Goal: Information Seeking & Learning: Learn about a topic

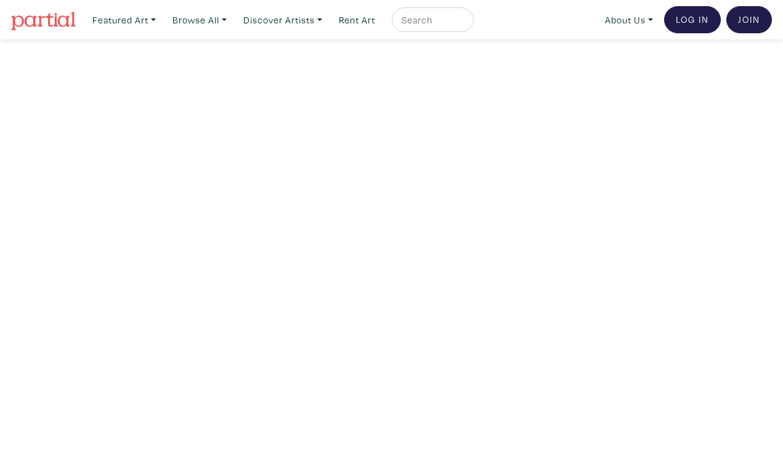
click at [434, 20] on input "text" at bounding box center [431, 19] width 62 height 15
type input "carolanne"
click at [464, 23] on button "submit" at bounding box center [464, 23] width 0 height 0
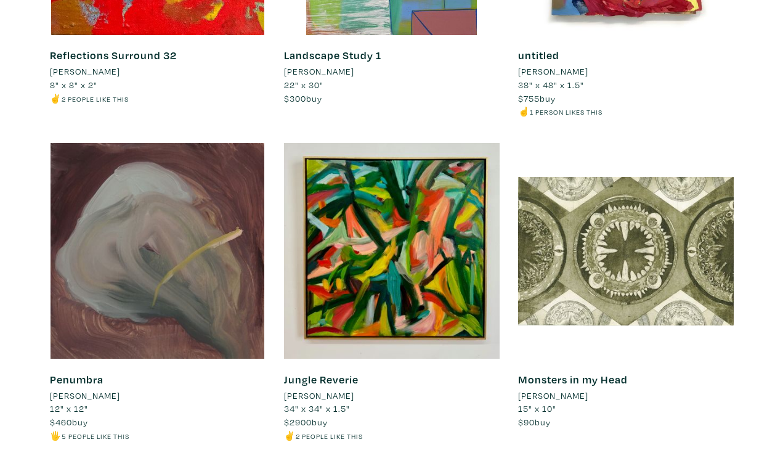
scroll to position [9795, 0]
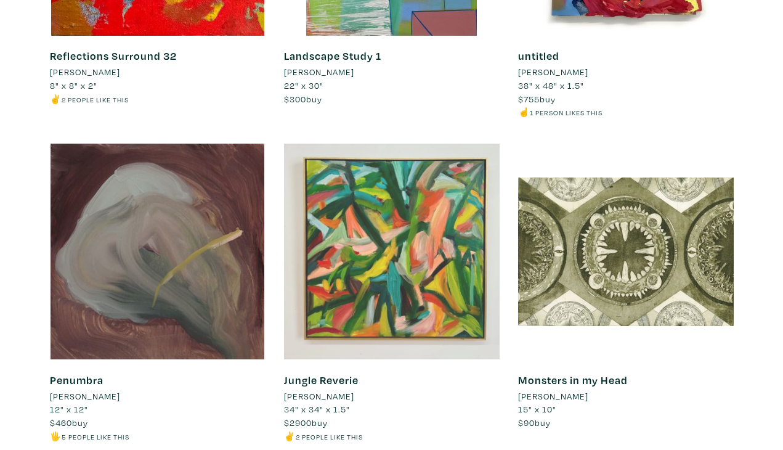
click at [404, 222] on div at bounding box center [392, 252] width 216 height 216
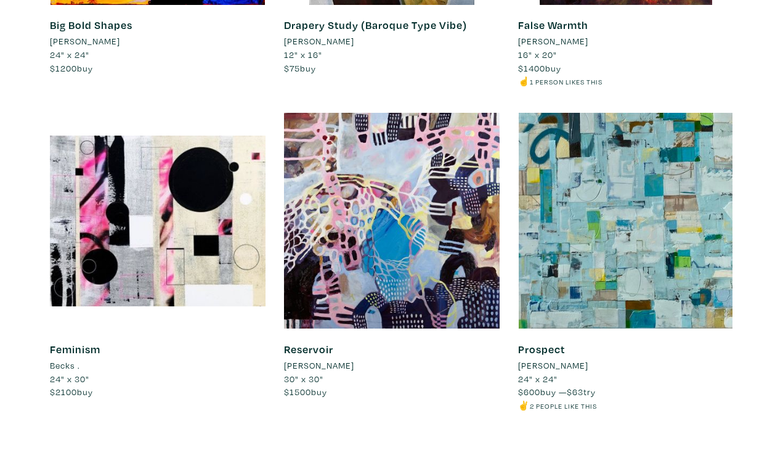
scroll to position [10478, 0]
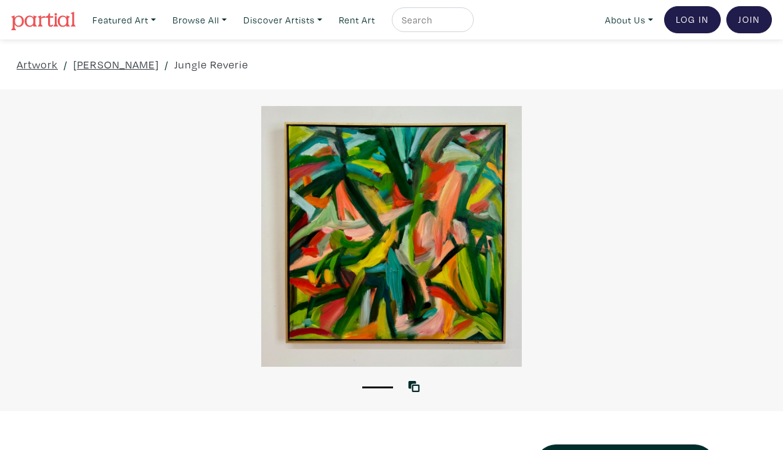
click at [444, 291] on div at bounding box center [391, 236] width 783 height 261
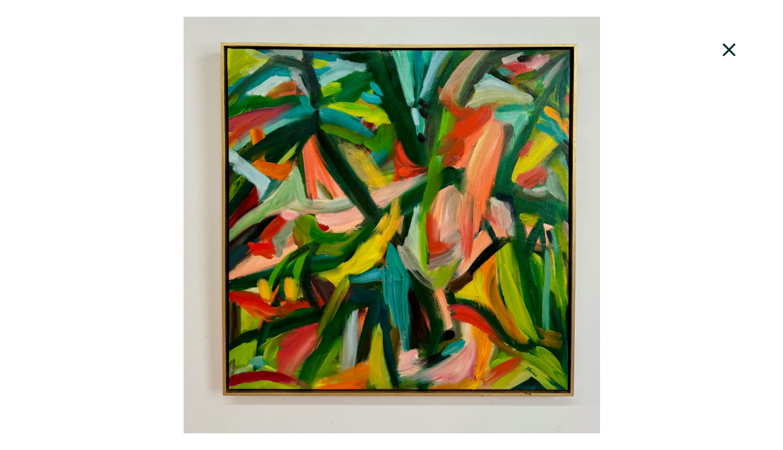
scroll to position [312, 0]
click at [467, 239] on div at bounding box center [391, 225] width 783 height 416
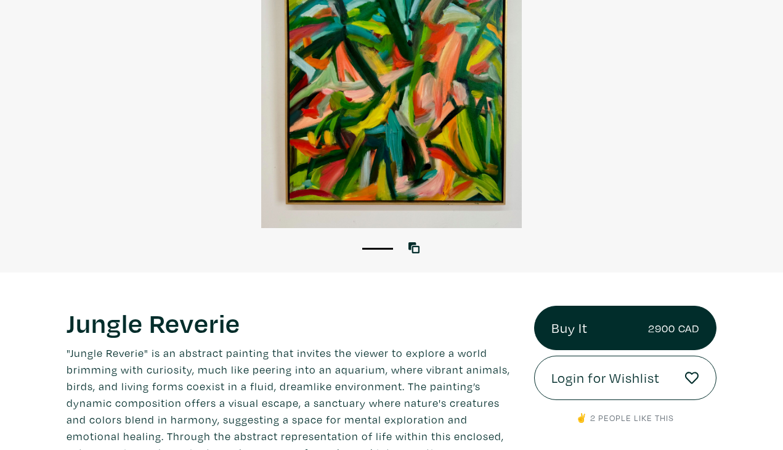
scroll to position [135, 0]
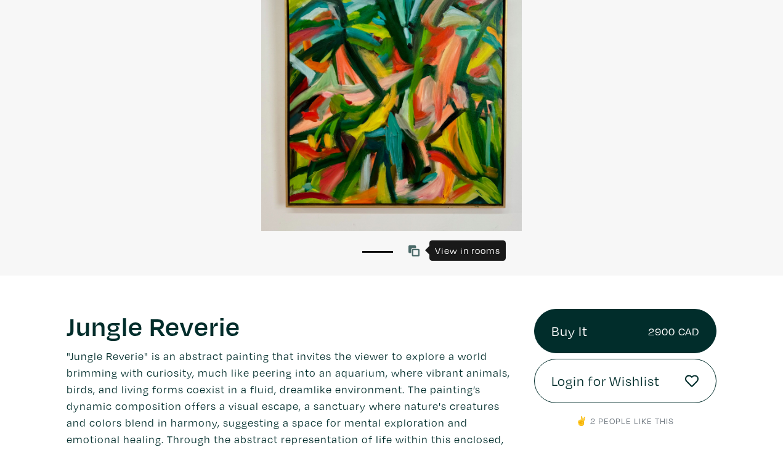
click at [417, 246] on icon at bounding box center [413, 250] width 11 height 11
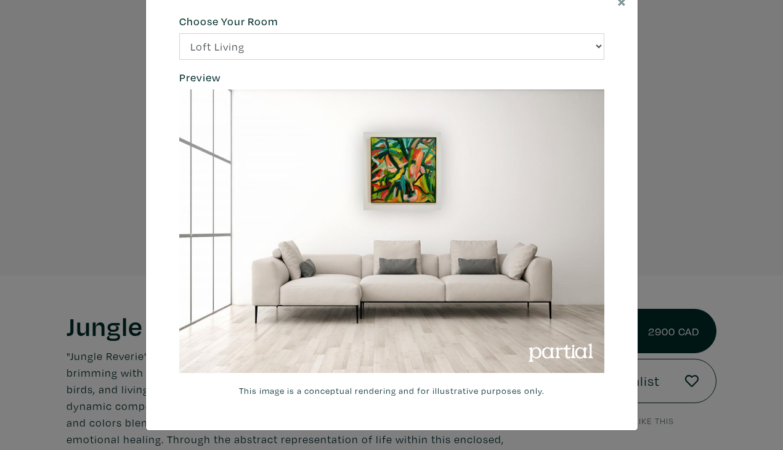
scroll to position [38, 0]
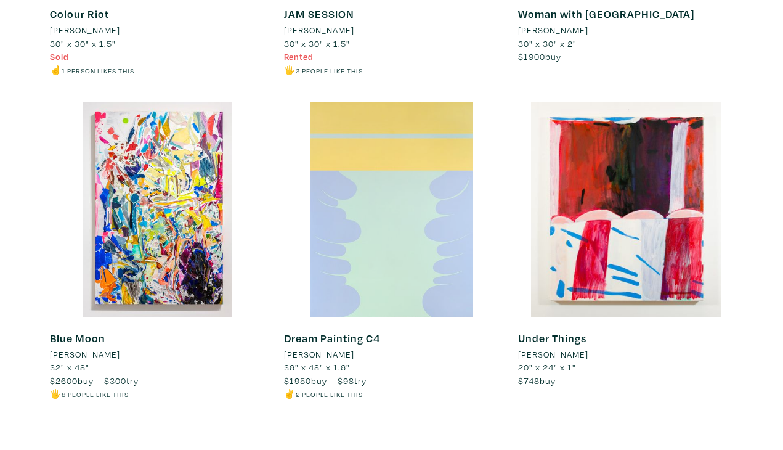
scroll to position [8854, 0]
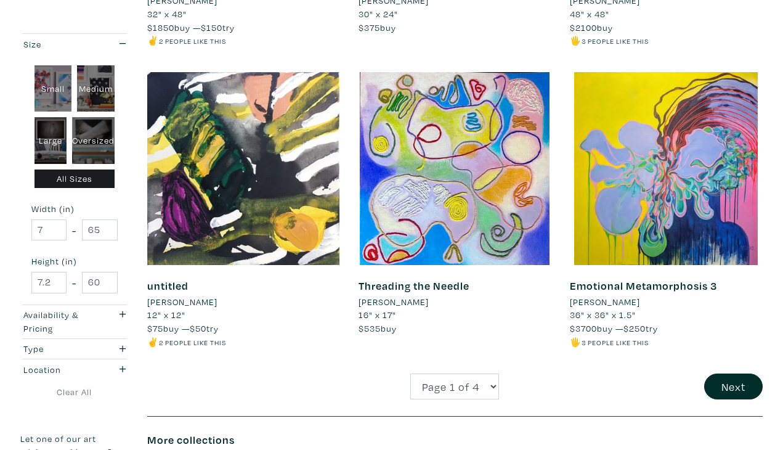
scroll to position [2285, 0]
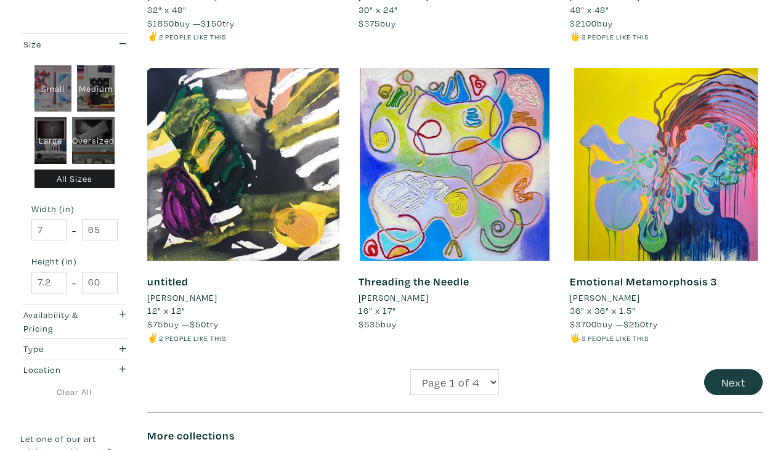
click at [722, 369] on button "Next" at bounding box center [733, 382] width 59 height 26
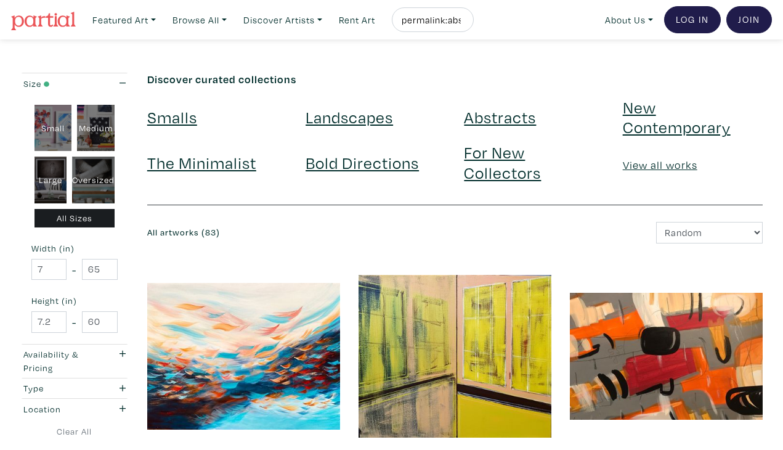
click at [100, 181] on div "Oversized" at bounding box center [93, 179] width 42 height 47
type input "48"
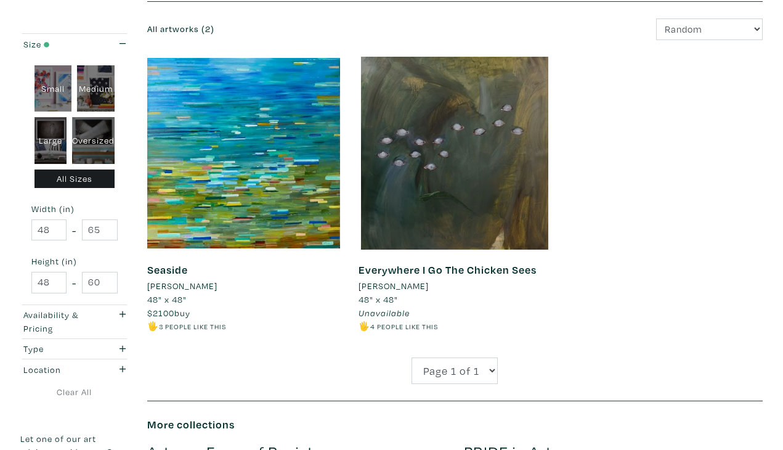
scroll to position [126, 0]
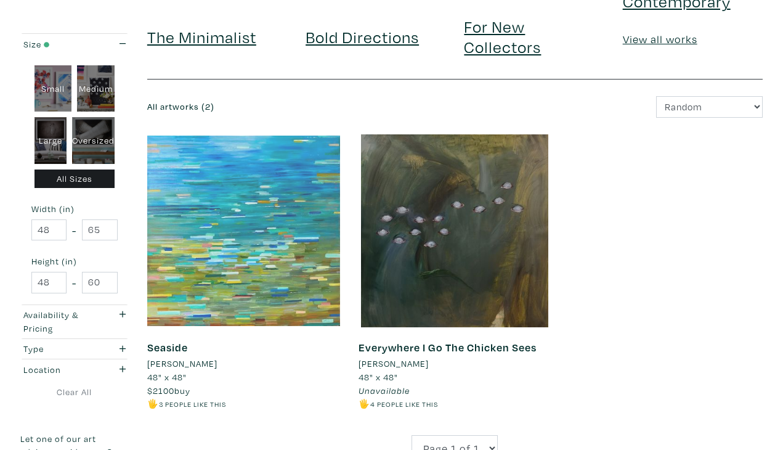
click at [292, 204] on div at bounding box center [243, 230] width 193 height 193
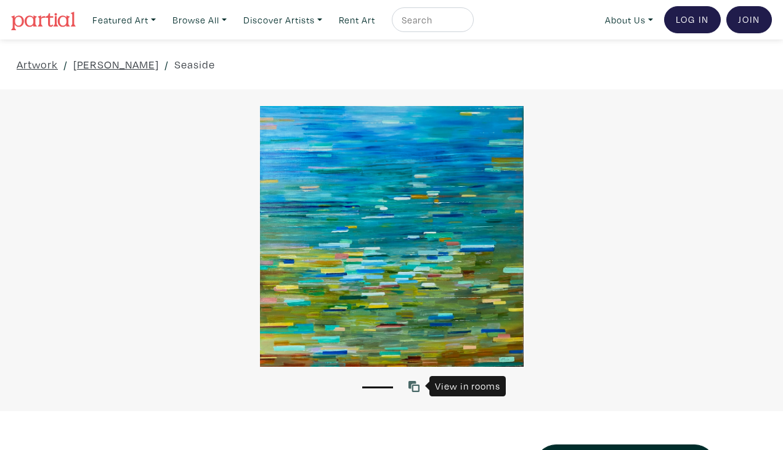
click at [413, 382] on icon at bounding box center [413, 386] width 11 height 11
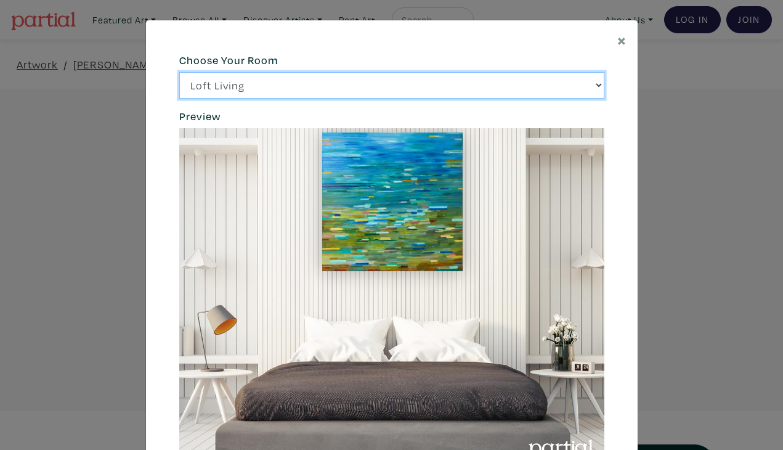
select select "/thumb/phpThumb.php?src=https%3A%2F%2Flabs.partial.gallery%2Fprojects%2Frenderi…"
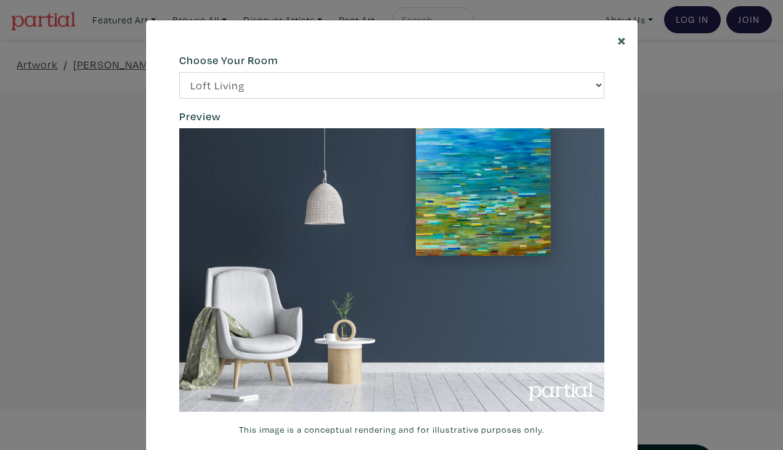
click at [619, 39] on span "×" at bounding box center [621, 40] width 9 height 22
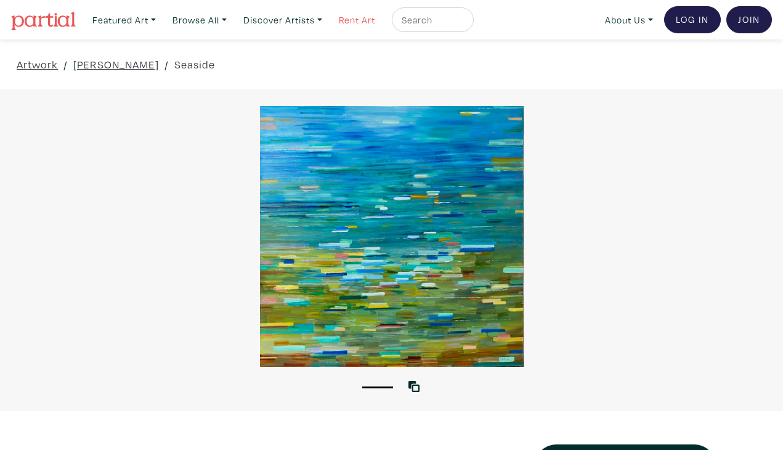
click at [358, 17] on link "Rent Art" at bounding box center [356, 19] width 47 height 25
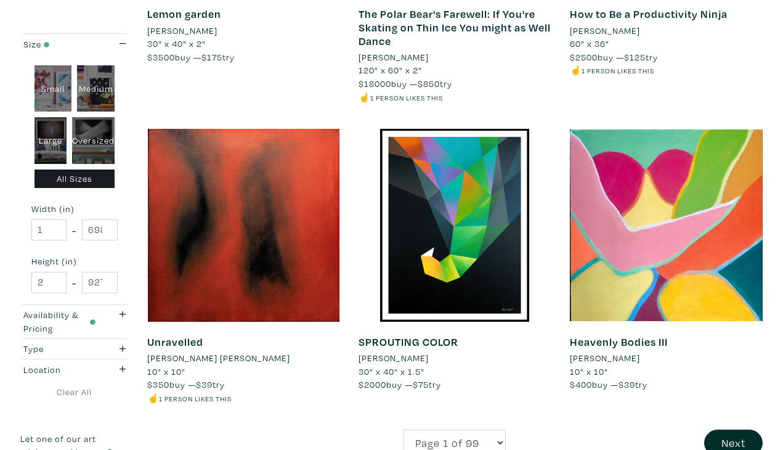
scroll to position [2281, 0]
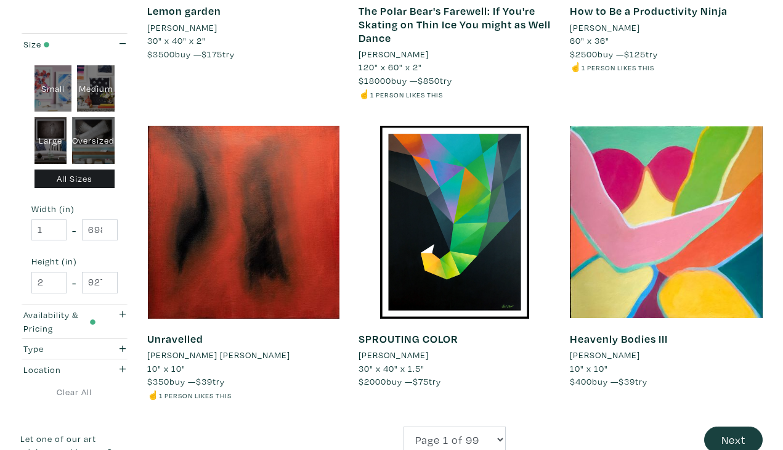
click at [724, 426] on button "Next" at bounding box center [733, 439] width 59 height 26
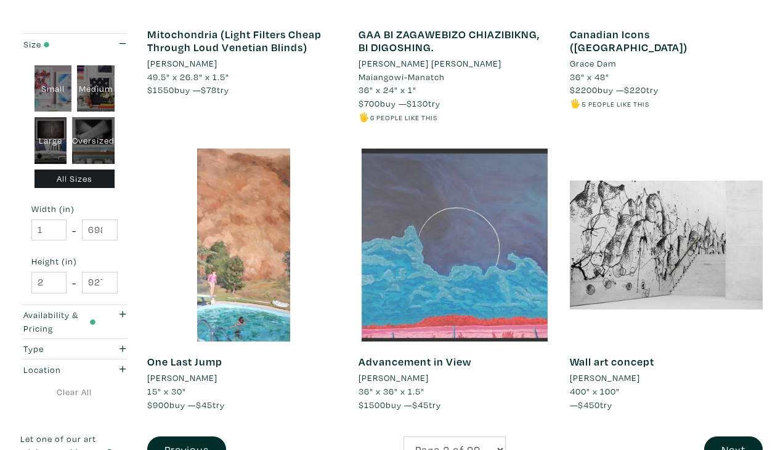
scroll to position [2219, 0]
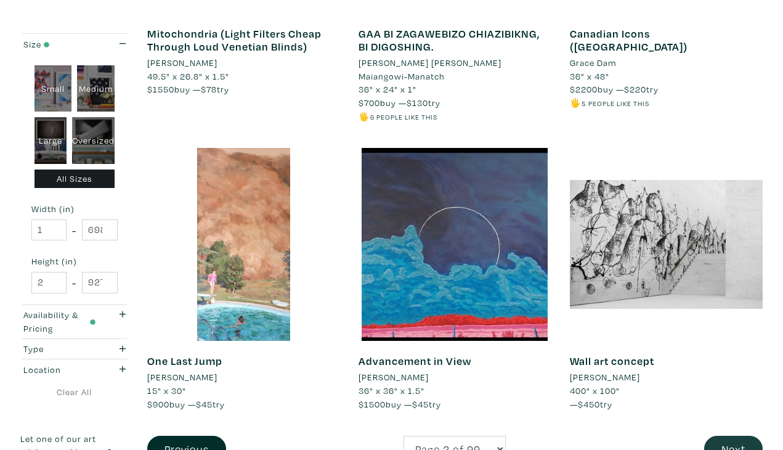
click at [723, 435] on button "Next" at bounding box center [733, 448] width 59 height 26
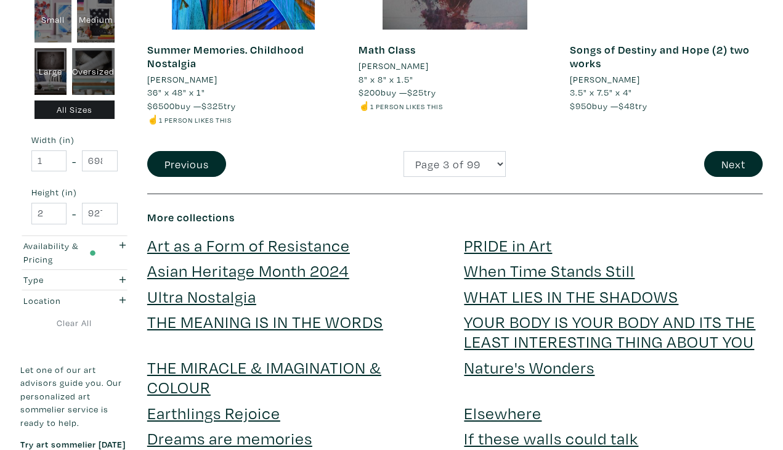
scroll to position [2507, 0]
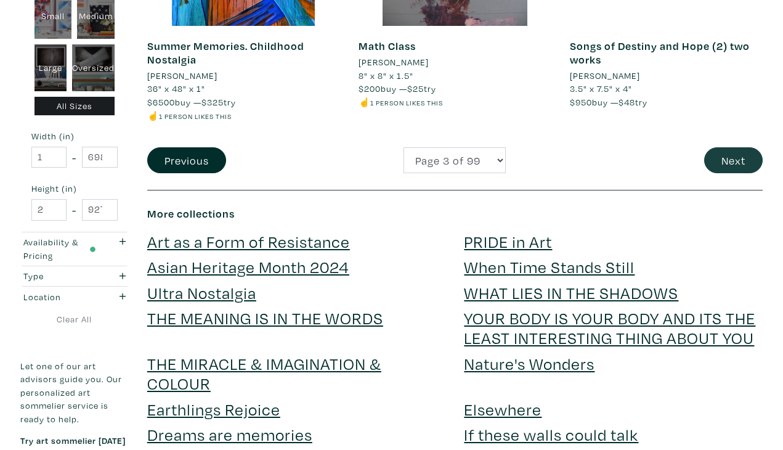
click at [735, 147] on button "Next" at bounding box center [733, 160] width 59 height 26
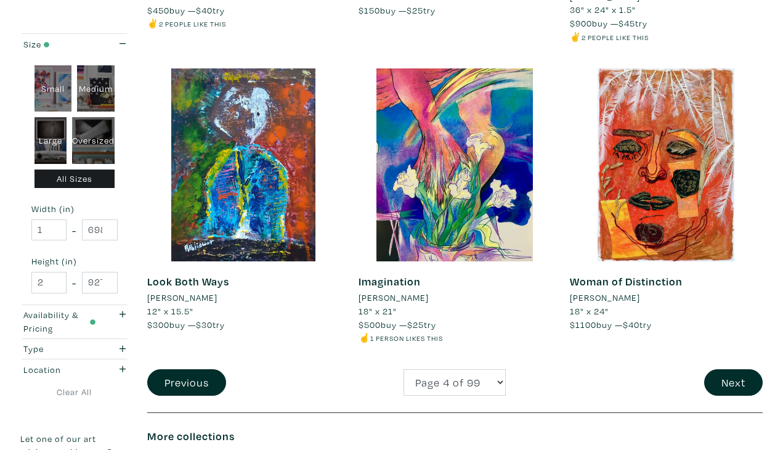
scroll to position [2299, 0]
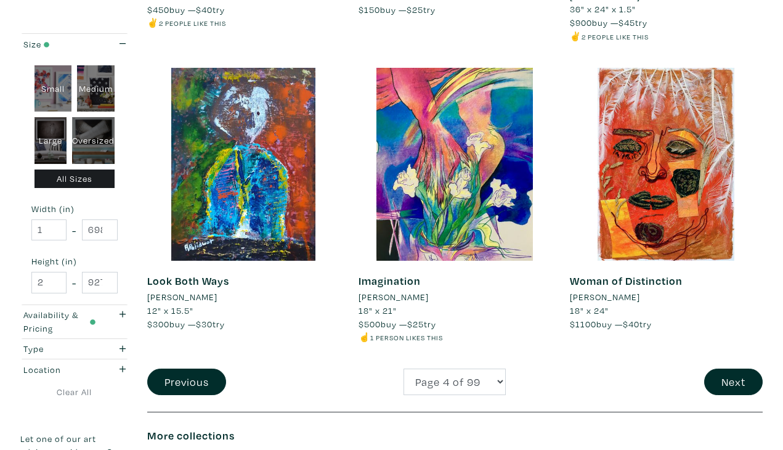
click at [56, 132] on div "Large" at bounding box center [50, 140] width 33 height 47
type input "28"
type input "48"
type input "28"
type input "48"
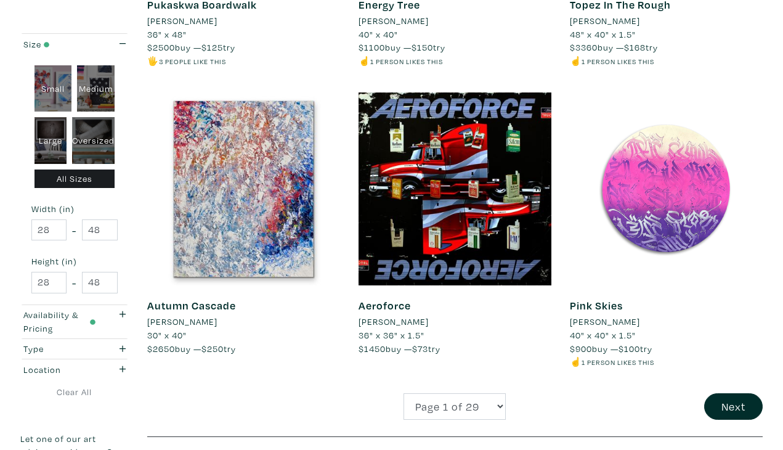
scroll to position [2274, 0]
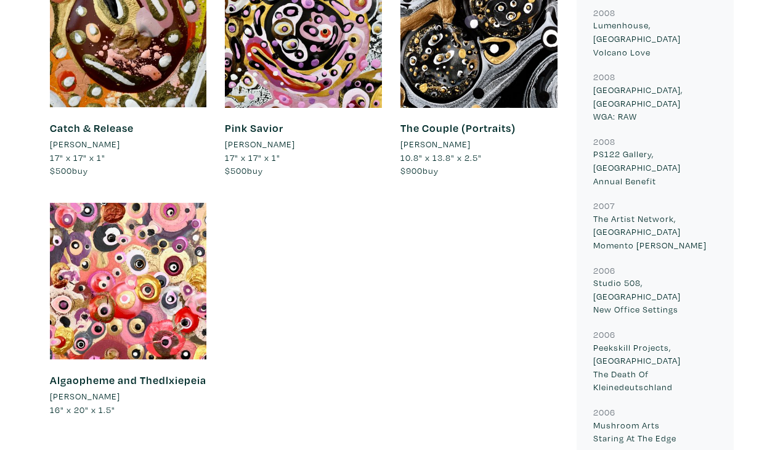
scroll to position [1117, 0]
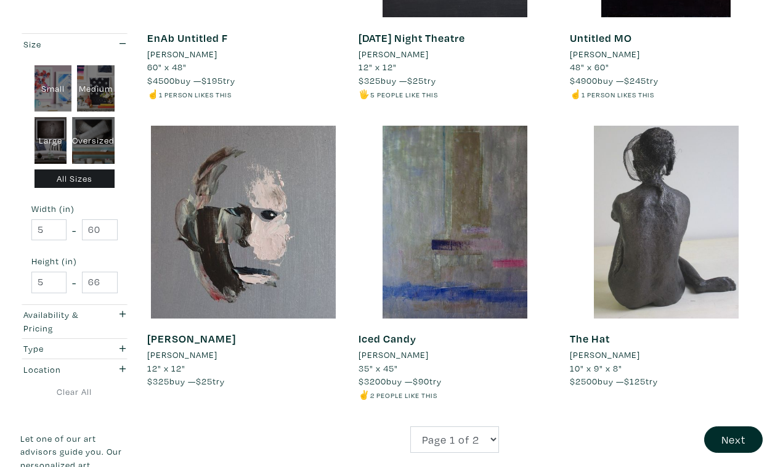
scroll to position [2241, 0]
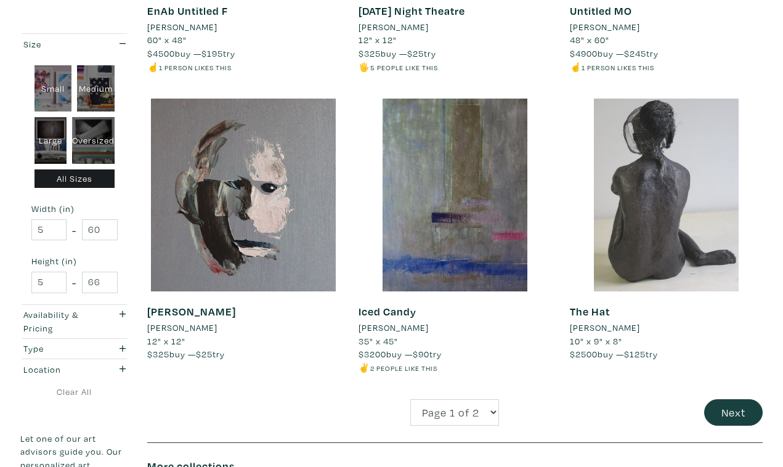
click at [741, 399] on button "Next" at bounding box center [733, 412] width 59 height 26
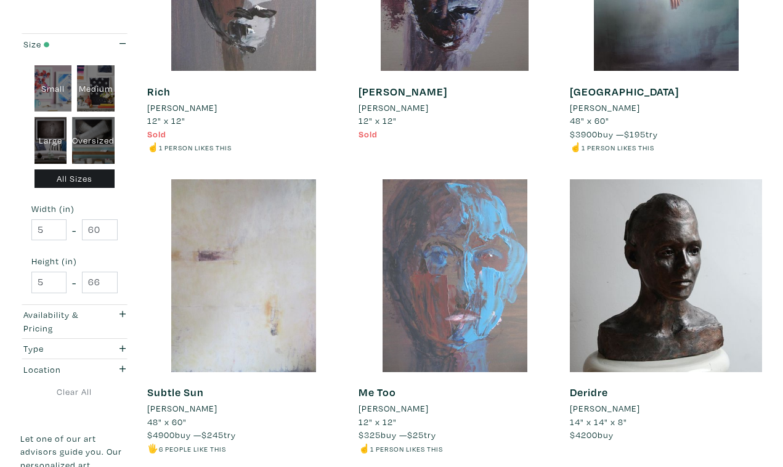
scroll to position [1002, 0]
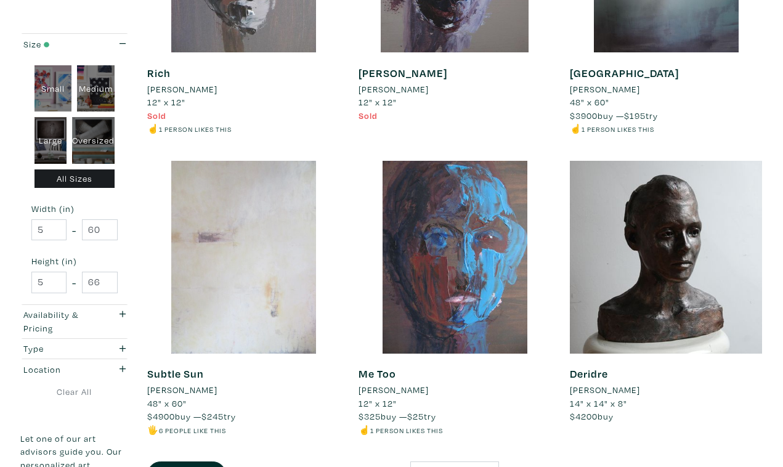
click at [256, 257] on div at bounding box center [243, 257] width 193 height 193
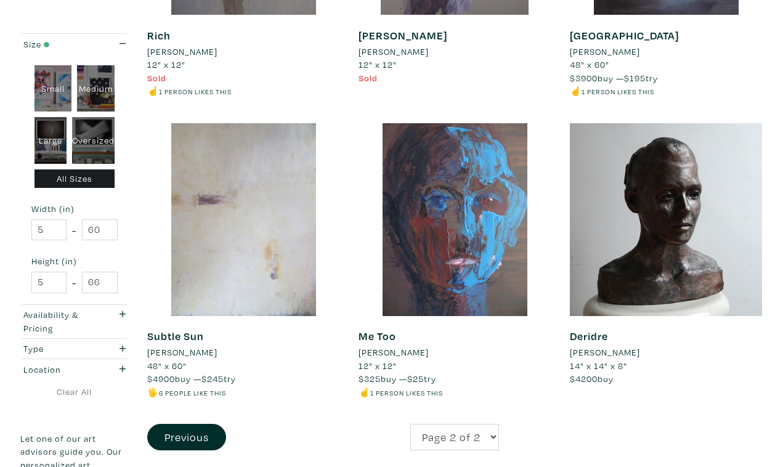
scroll to position [1040, 0]
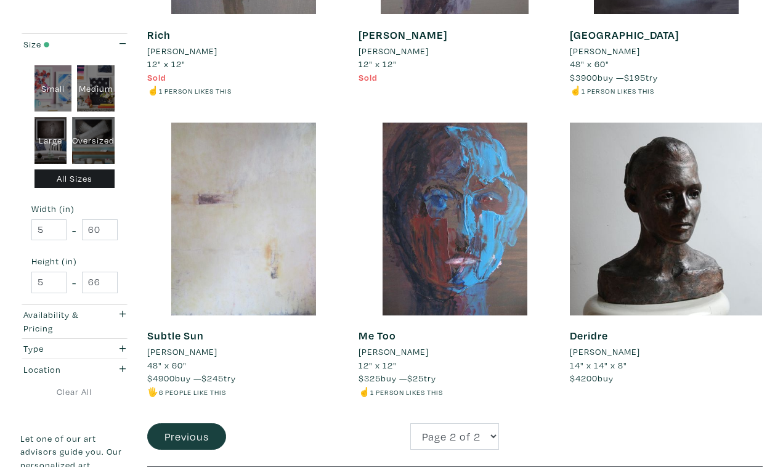
click at [205, 429] on button "Previous" at bounding box center [186, 436] width 79 height 26
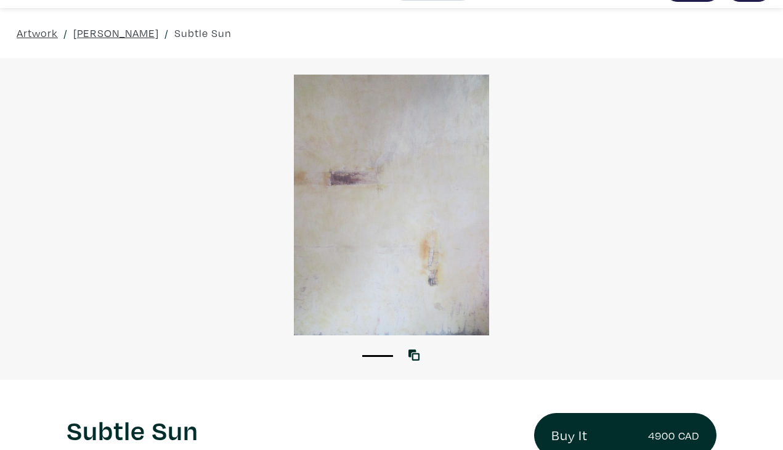
scroll to position [17, 0]
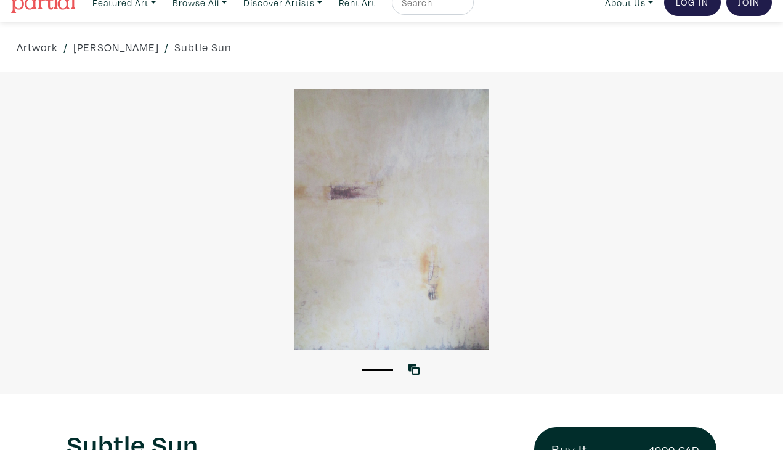
click at [400, 229] on div at bounding box center [391, 219] width 783 height 261
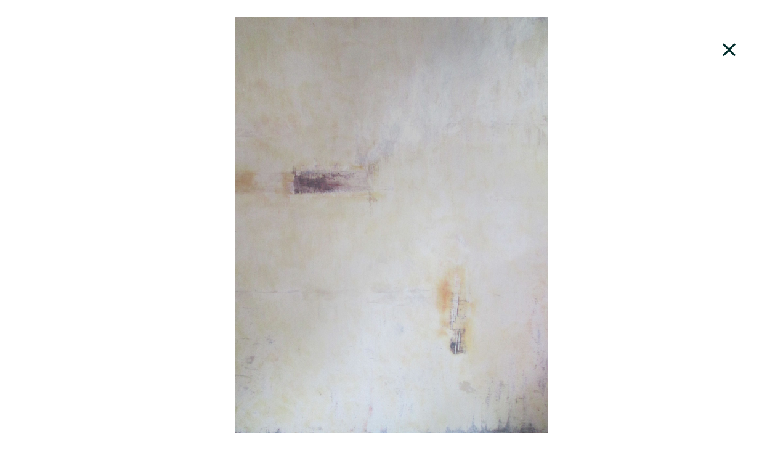
scroll to position [82, 0]
click at [400, 229] on div at bounding box center [391, 225] width 783 height 416
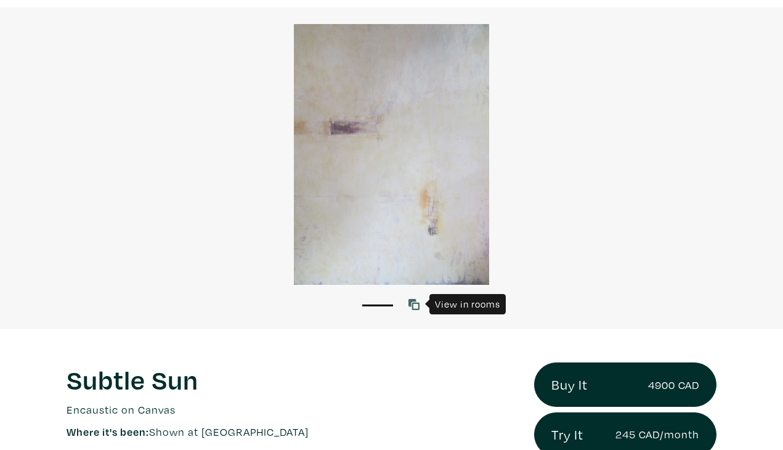
click at [415, 303] on icon at bounding box center [413, 304] width 11 height 11
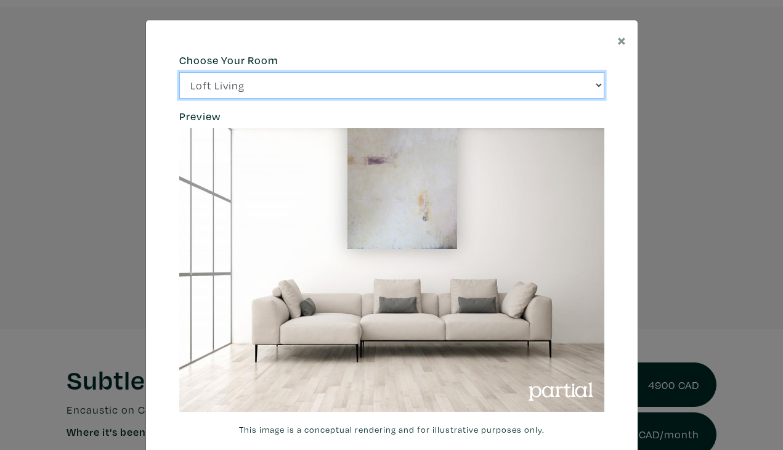
select select "/thumb/phpThumb.php?src=https%3A%2F%2Flabs.partial.gallery%2Fprojects%2Frenderi…"
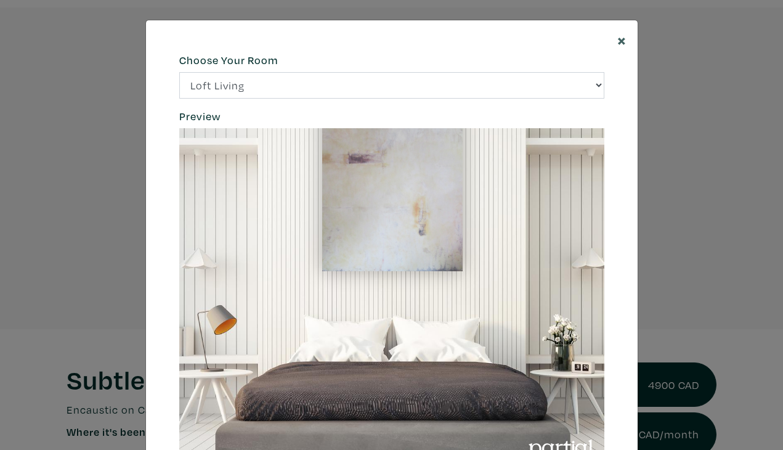
click at [622, 38] on span "×" at bounding box center [621, 40] width 9 height 22
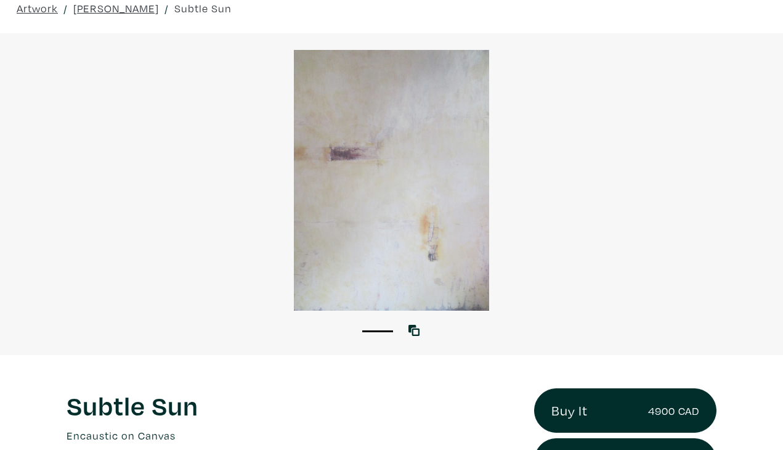
scroll to position [52, 0]
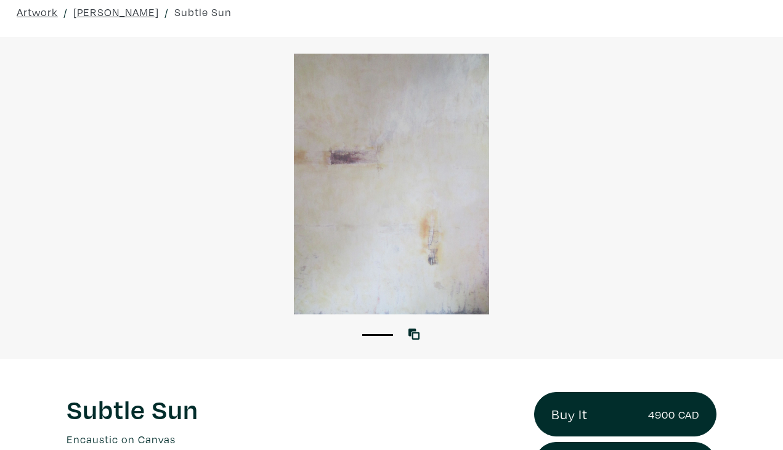
click at [417, 208] on div at bounding box center [391, 184] width 783 height 261
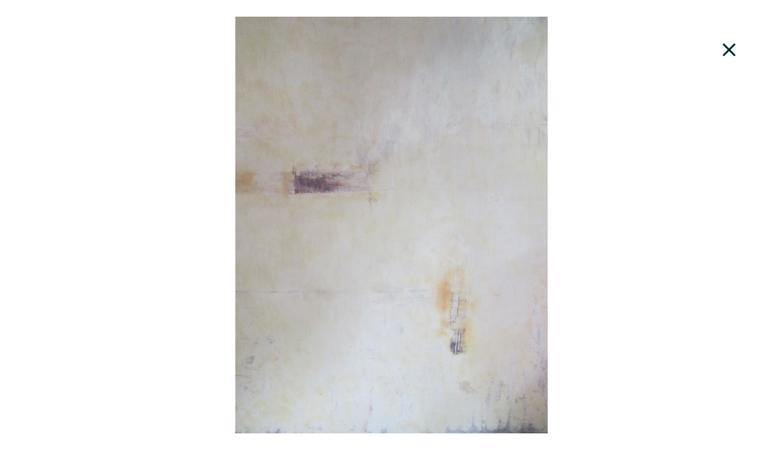
click at [659, 99] on div at bounding box center [391, 225] width 783 height 416
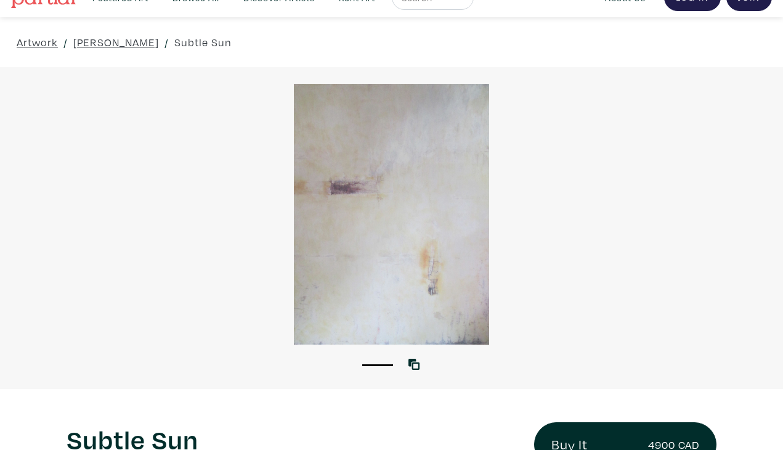
scroll to position [22, 0]
click at [408, 245] on div at bounding box center [391, 214] width 783 height 261
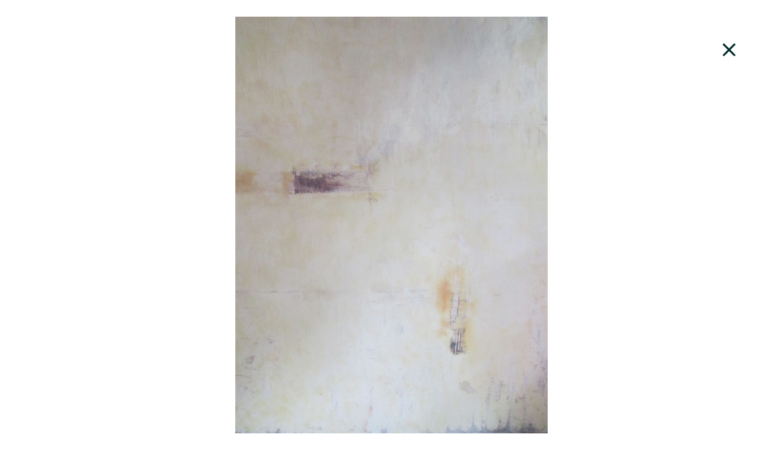
click at [726, 51] on icon at bounding box center [729, 49] width 42 height 33
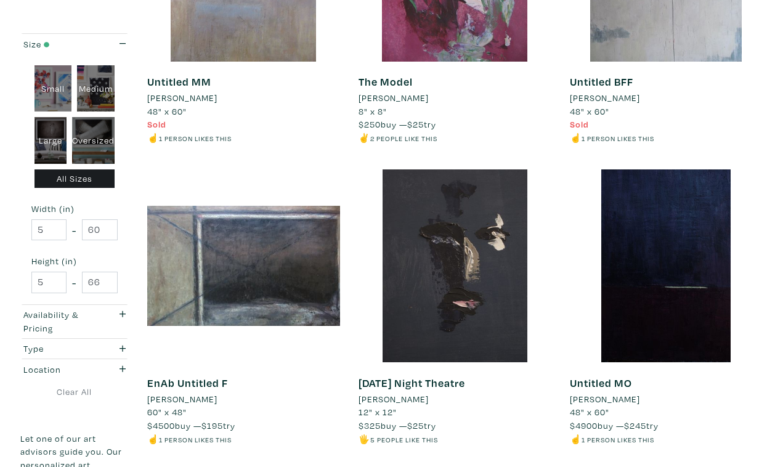
scroll to position [1870, 0]
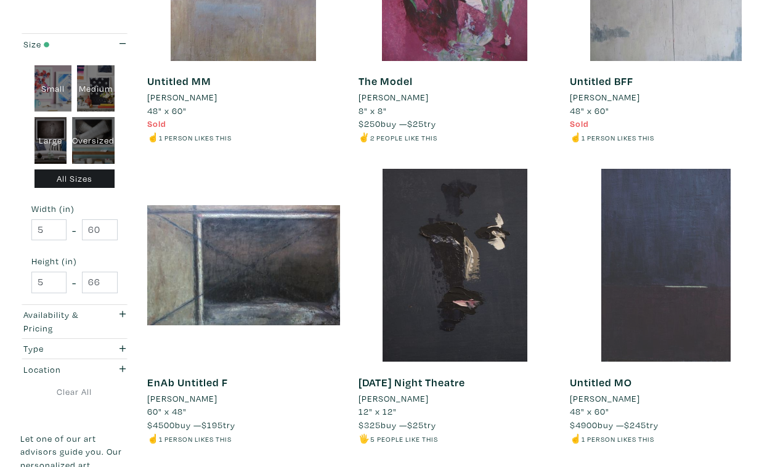
click at [657, 238] on div at bounding box center [666, 265] width 193 height 193
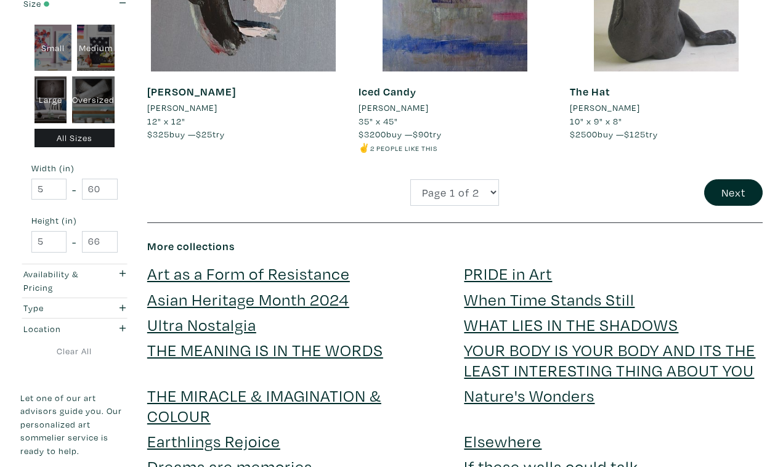
scroll to position [2463, 0]
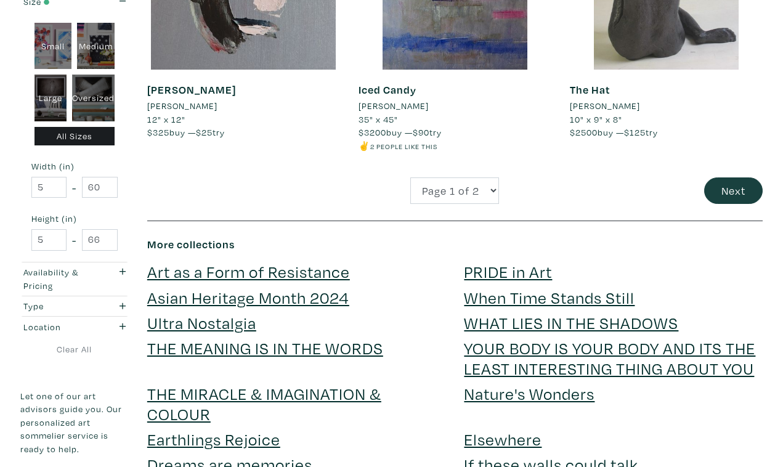
click at [729, 180] on button "Next" at bounding box center [733, 190] width 59 height 26
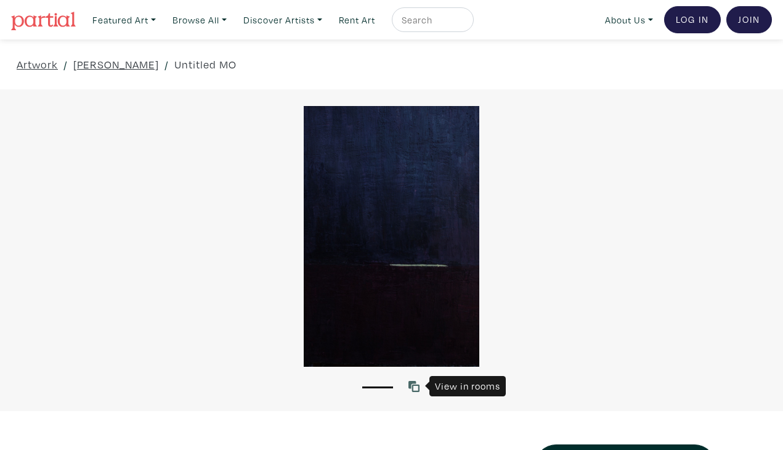
click at [413, 387] on icon at bounding box center [413, 386] width 11 height 11
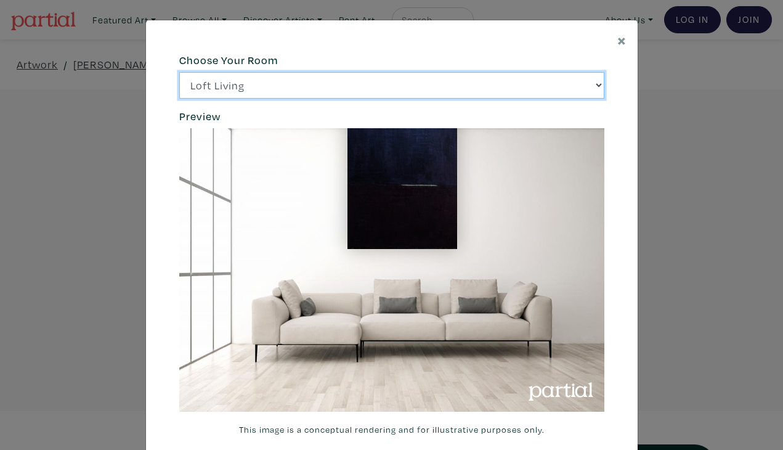
select select "/thumb/phpThumb.php?src=https%3A%2F%[DOMAIN_NAME]%2Fprojects%2Frendering%2Fimag…"
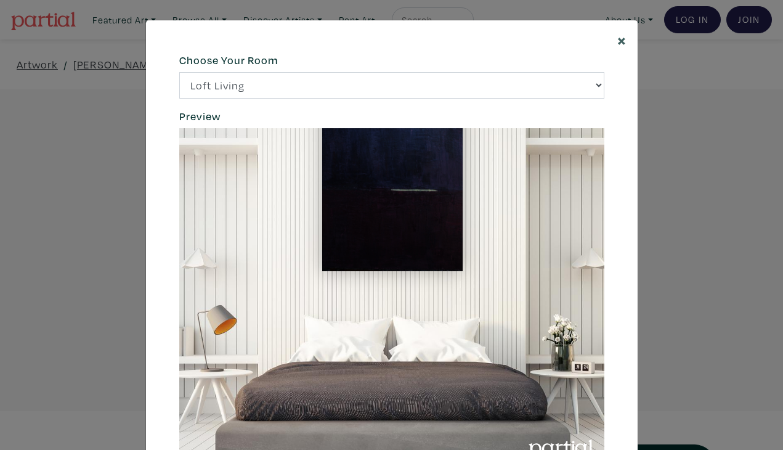
click at [619, 40] on span "×" at bounding box center [621, 40] width 9 height 22
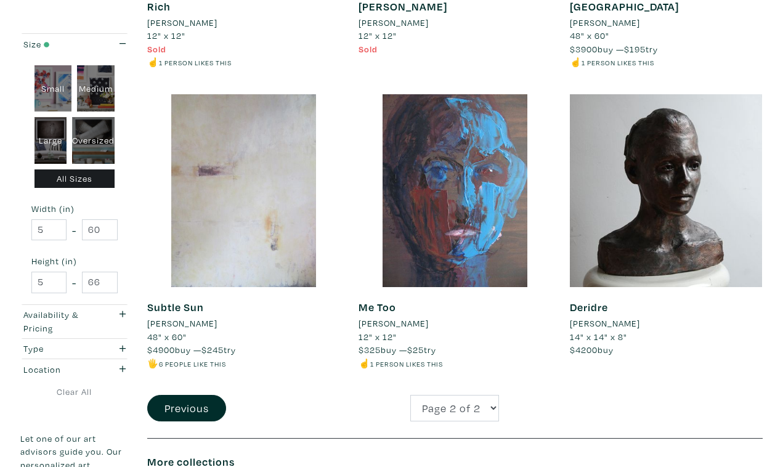
scroll to position [1080, 0]
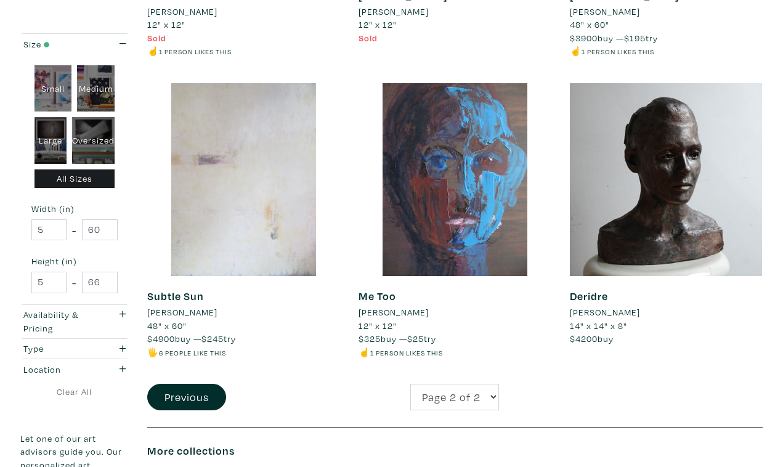
click at [246, 190] on div at bounding box center [243, 179] width 193 height 193
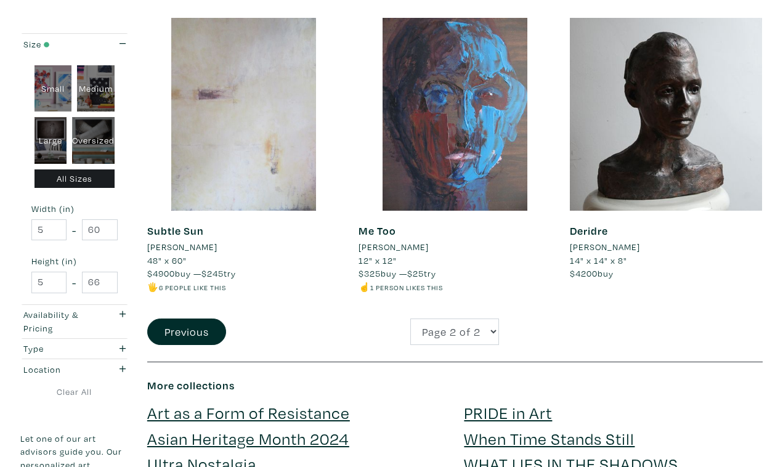
scroll to position [1145, 0]
click at [179, 325] on button "Previous" at bounding box center [186, 331] width 79 height 26
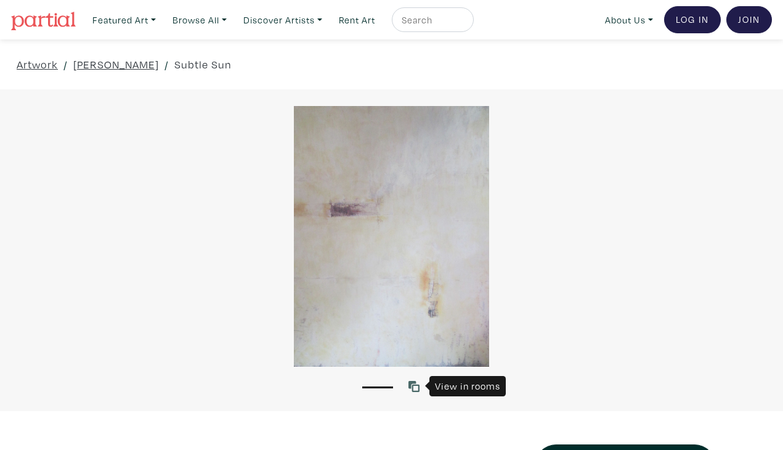
click at [413, 383] on icon at bounding box center [413, 386] width 11 height 11
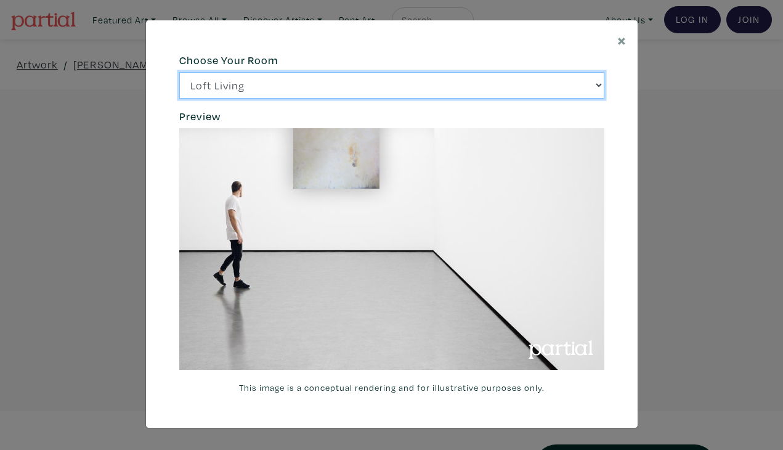
select select "/thumb/phpThumb.php?src=https%3A%2F%[DOMAIN_NAME]%2Fprojects%2Frendering%2Fimag…"
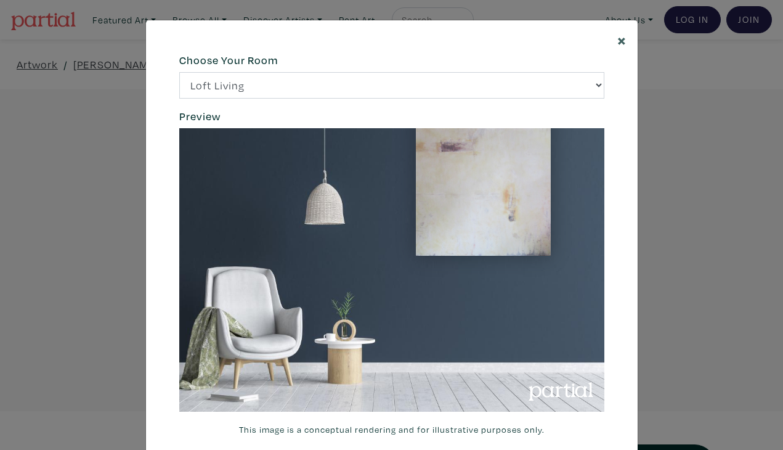
click at [620, 41] on span "×" at bounding box center [621, 40] width 9 height 22
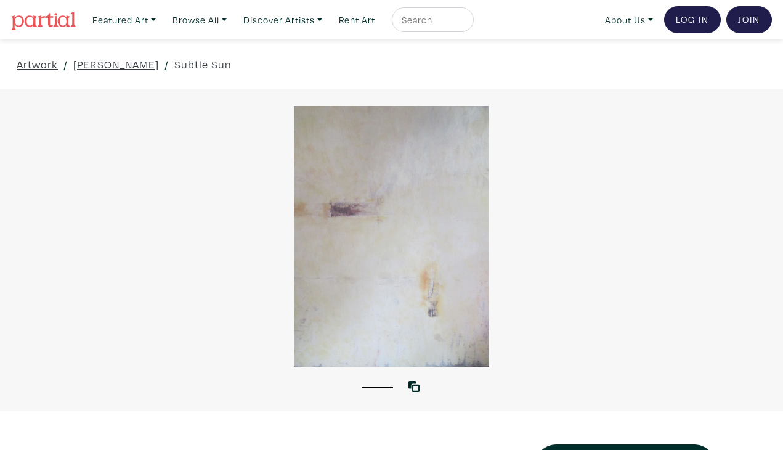
click at [447, 262] on div at bounding box center [391, 236] width 783 height 261
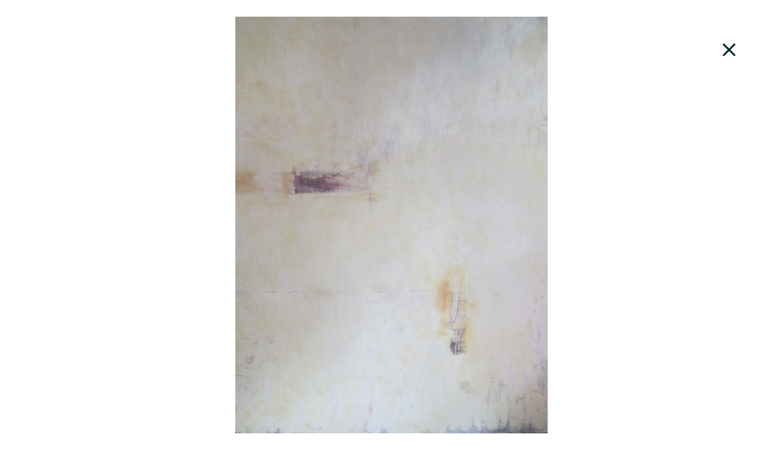
click at [454, 264] on div at bounding box center [391, 225] width 783 height 416
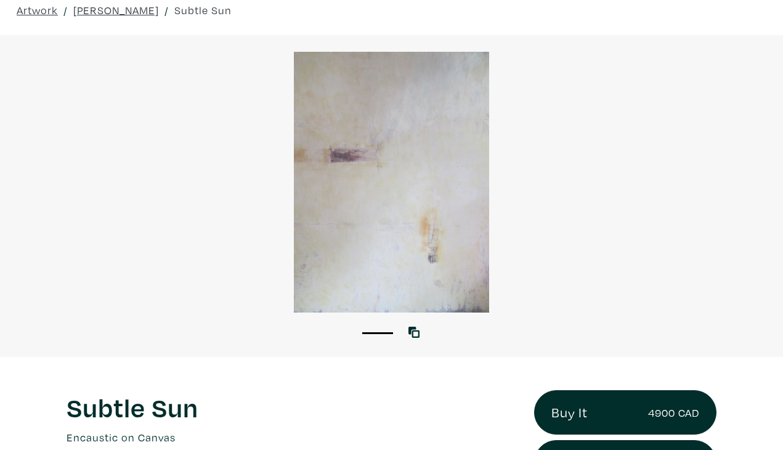
scroll to position [53, 0]
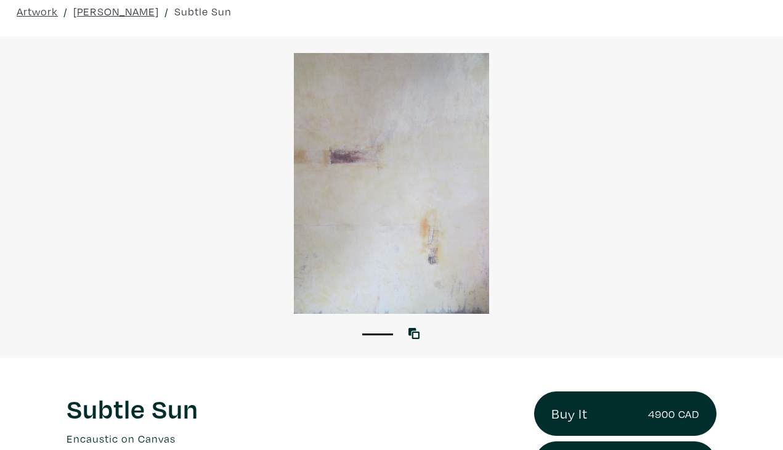
click at [386, 163] on div at bounding box center [391, 183] width 783 height 261
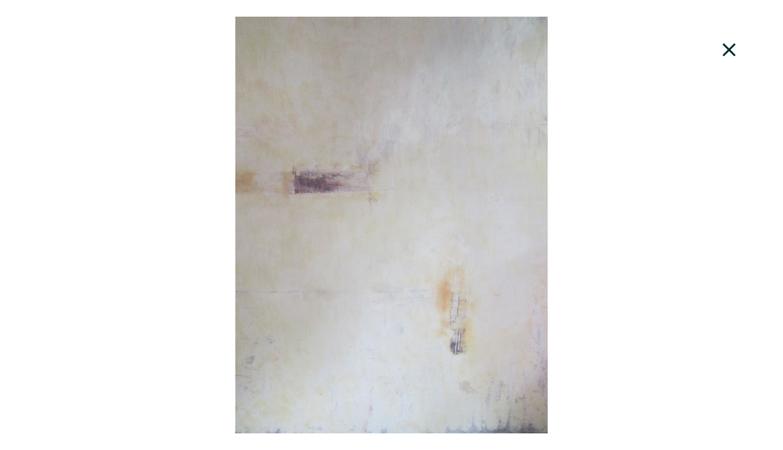
click at [727, 51] on icon at bounding box center [728, 49] width 13 height 13
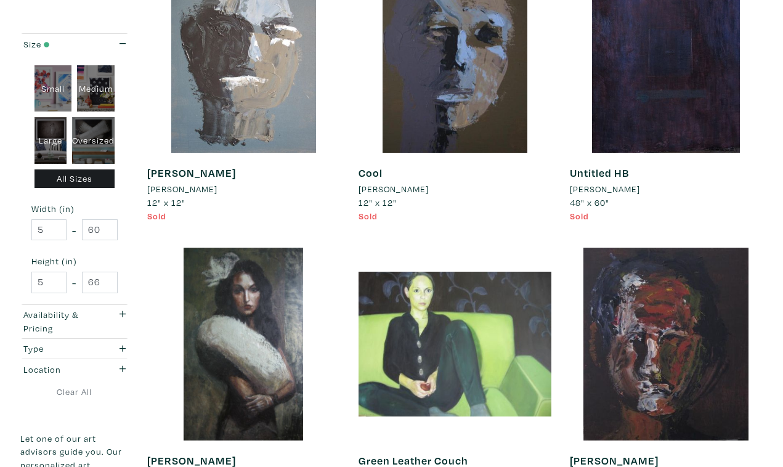
scroll to position [407, 0]
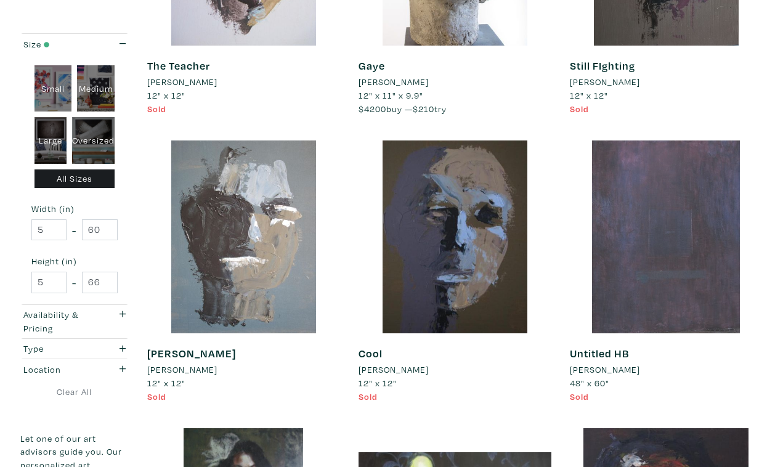
click at [668, 251] on div at bounding box center [666, 236] width 193 height 193
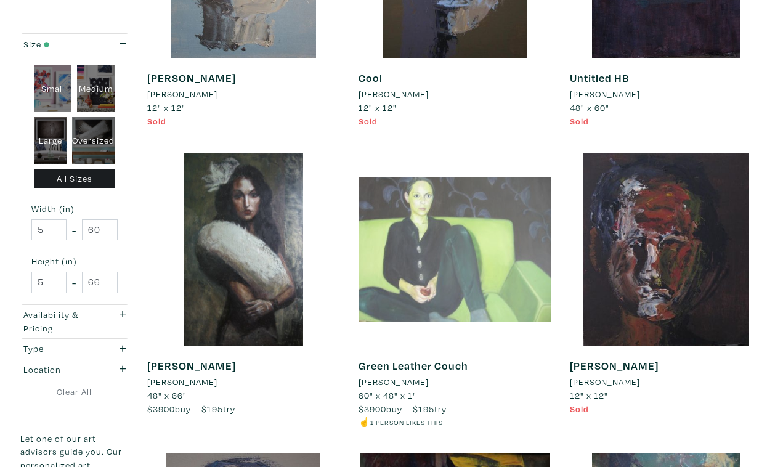
scroll to position [687, 0]
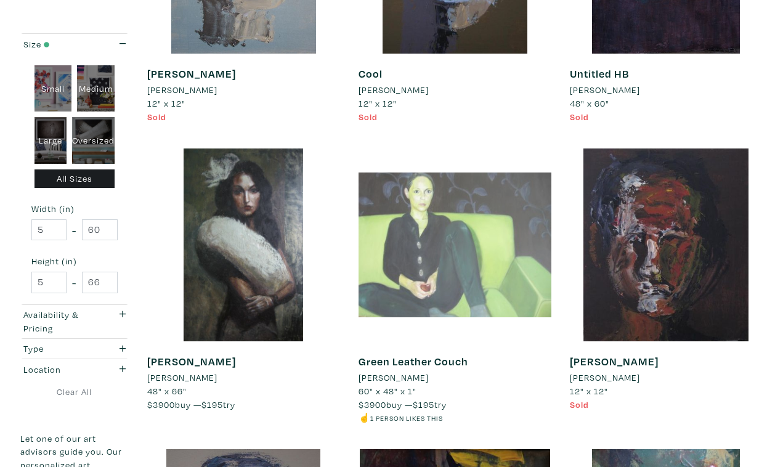
click at [476, 241] on div at bounding box center [454, 244] width 193 height 193
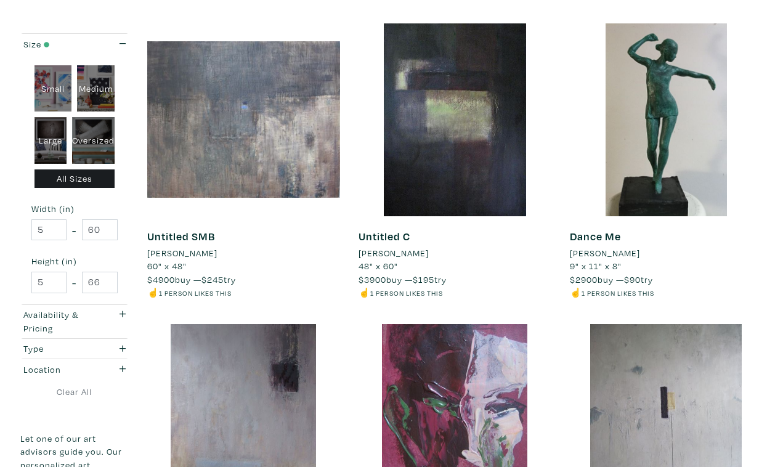
scroll to position [1425, 0]
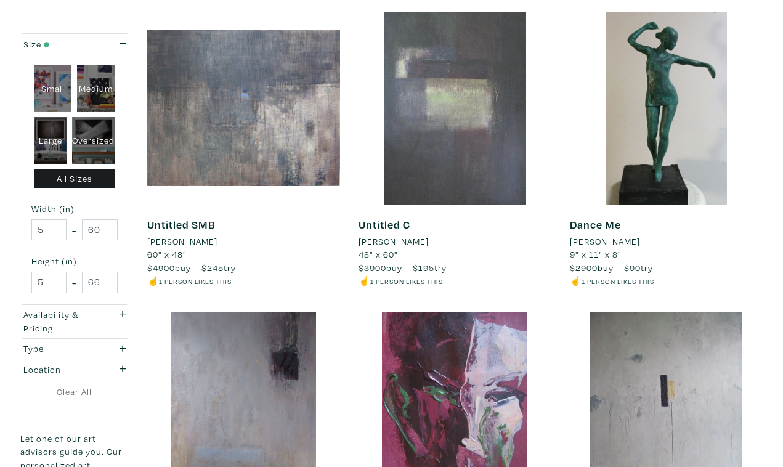
click at [458, 104] on div at bounding box center [454, 108] width 193 height 193
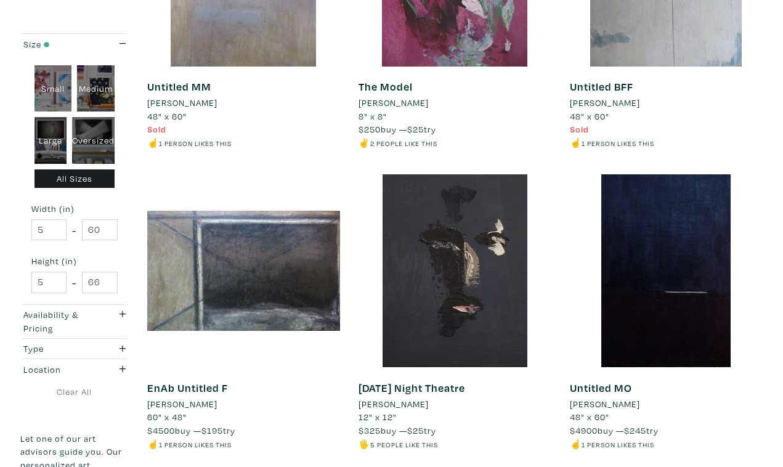
scroll to position [1866, 0]
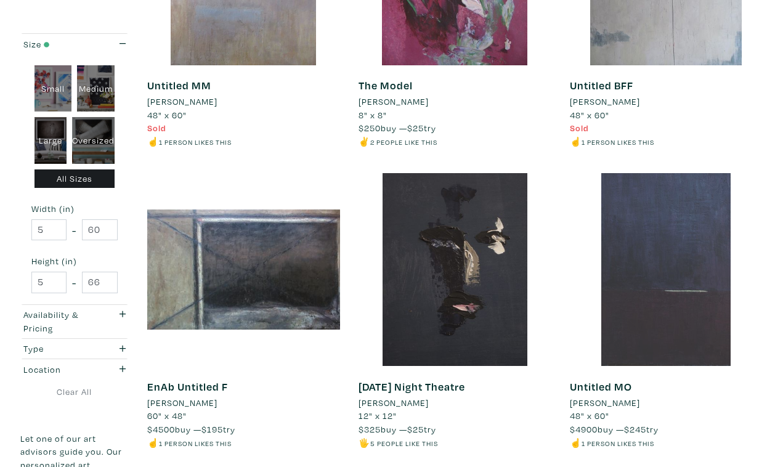
click at [671, 247] on div at bounding box center [666, 269] width 193 height 193
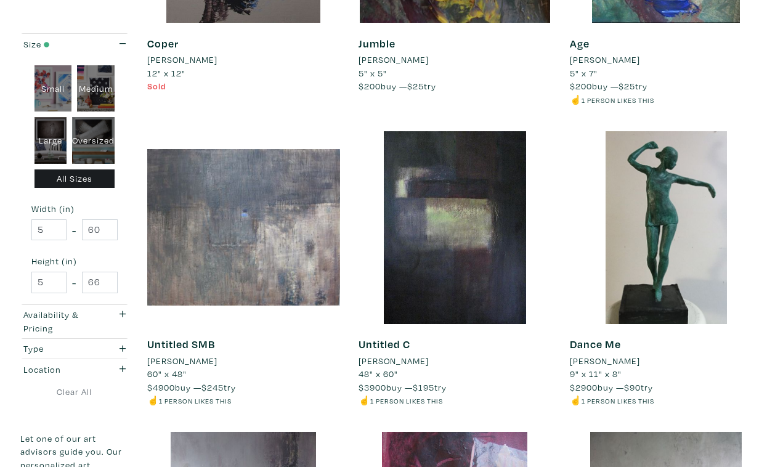
scroll to position [1287, 0]
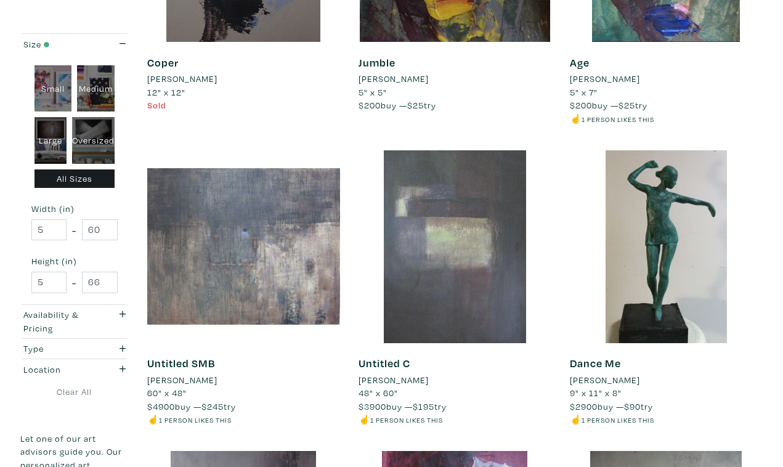
click at [478, 247] on div at bounding box center [454, 246] width 193 height 193
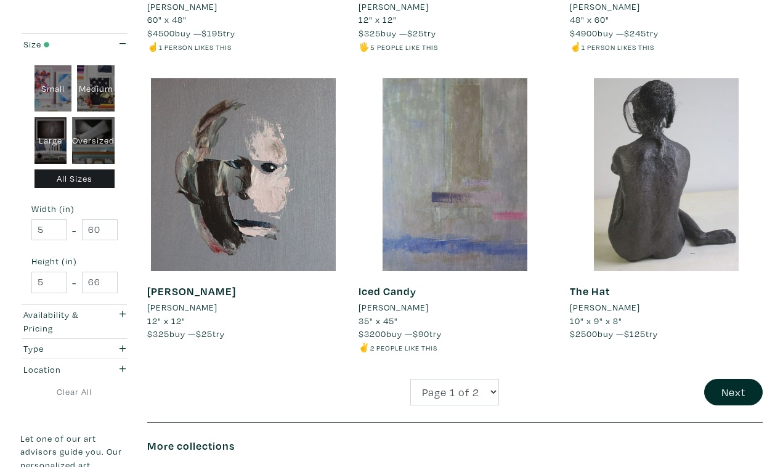
scroll to position [2263, 0]
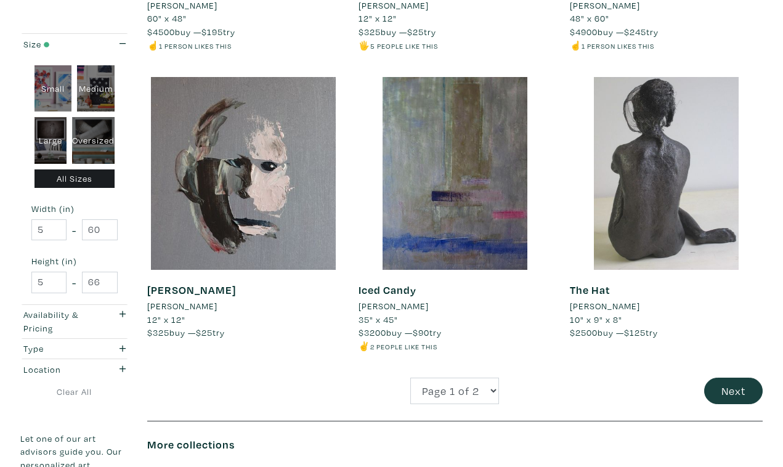
click at [734, 378] on button "Next" at bounding box center [733, 391] width 59 height 26
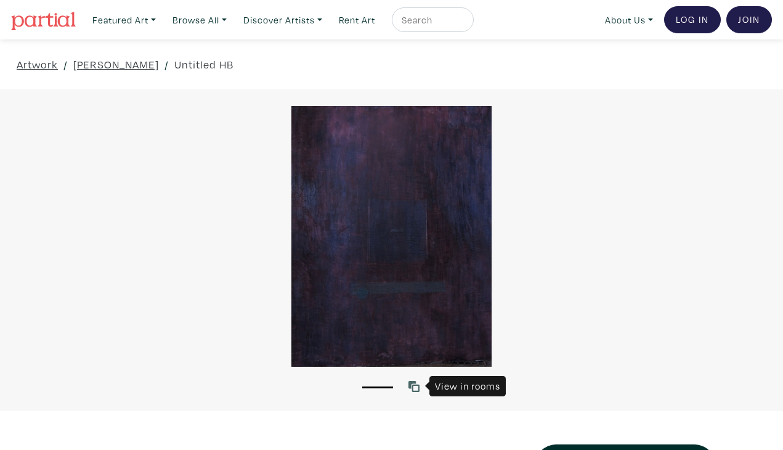
click at [414, 384] on icon at bounding box center [413, 386] width 11 height 11
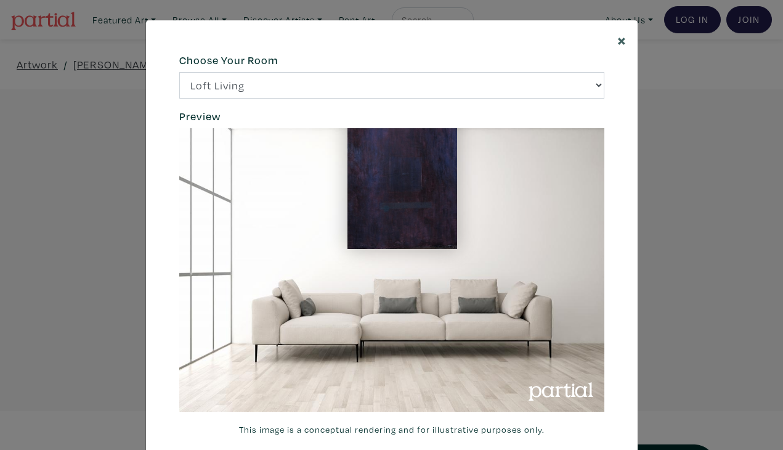
click at [618, 36] on span "×" at bounding box center [621, 40] width 9 height 22
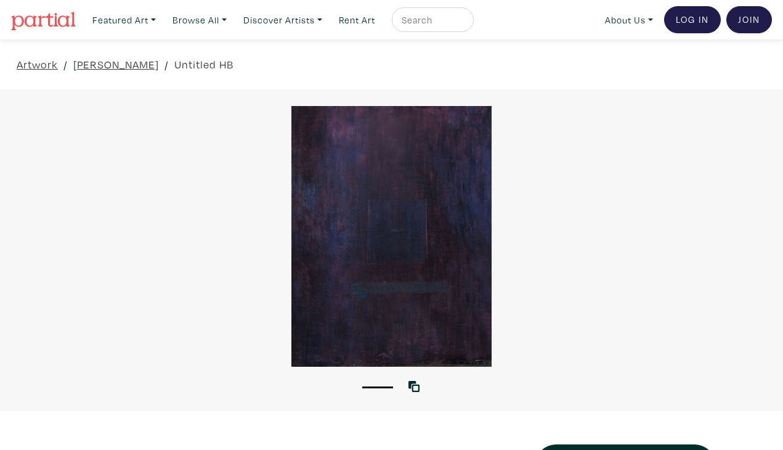
click at [425, 261] on div at bounding box center [391, 236] width 783 height 261
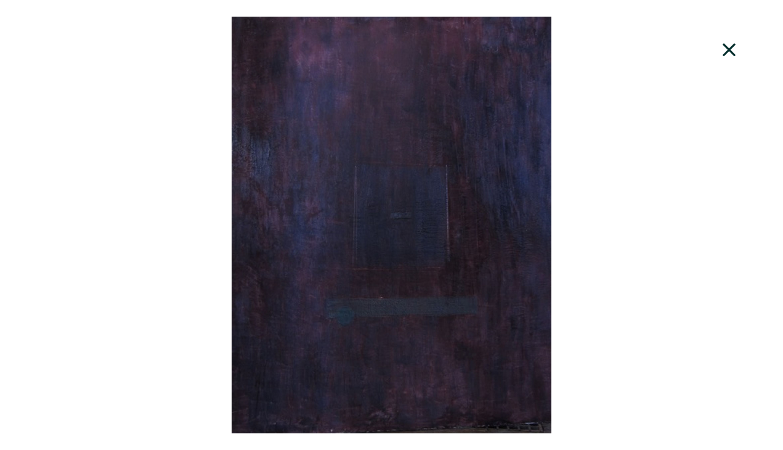
click at [726, 48] on icon at bounding box center [729, 49] width 42 height 33
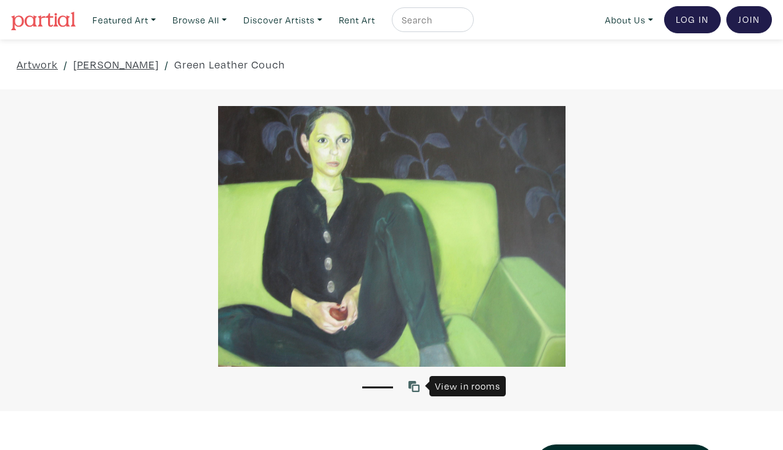
click at [414, 389] on icon at bounding box center [413, 386] width 11 height 11
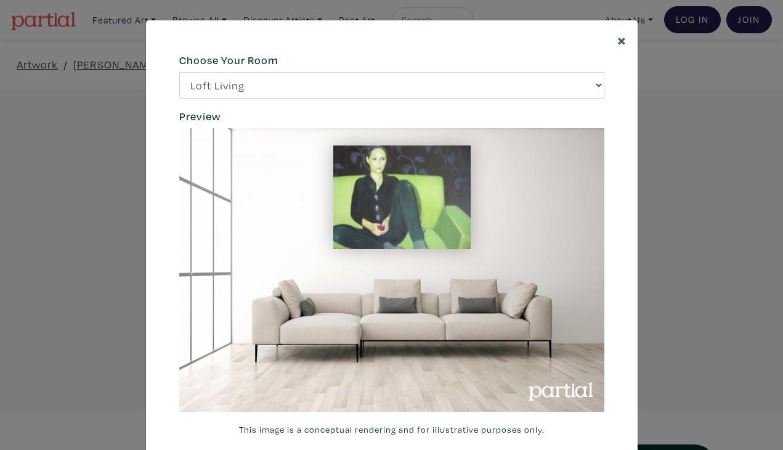
click at [618, 41] on span "×" at bounding box center [621, 40] width 9 height 22
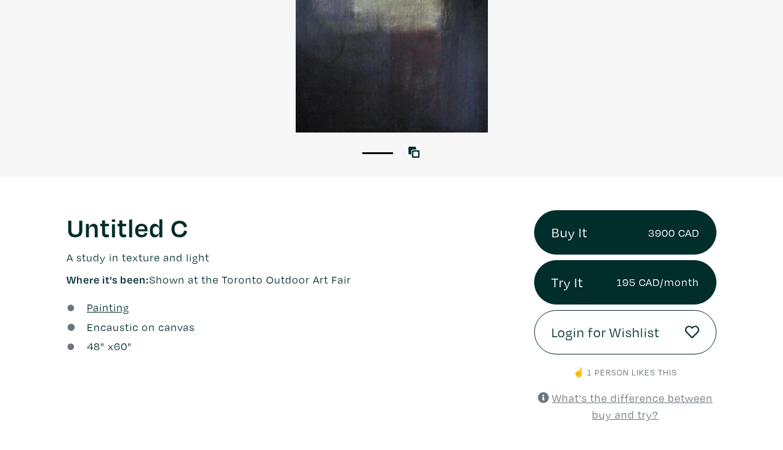
scroll to position [232, 0]
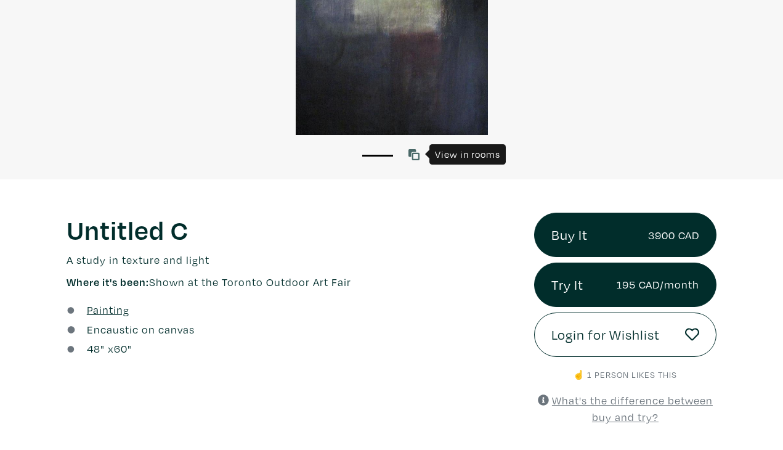
click at [411, 160] on icon at bounding box center [413, 154] width 11 height 11
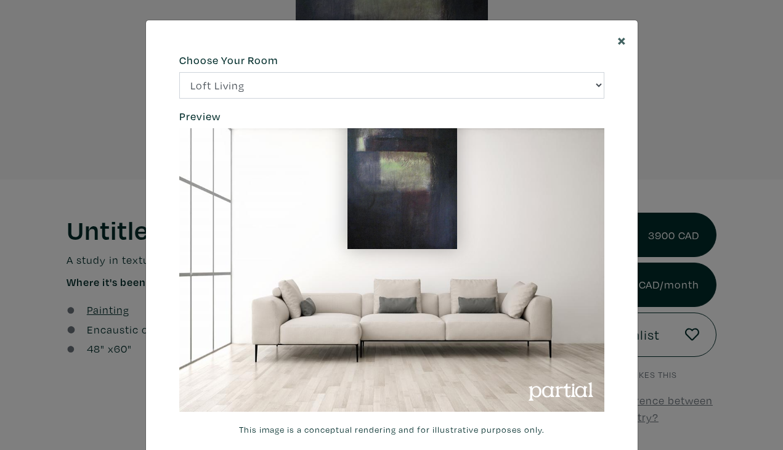
click at [622, 39] on span "×" at bounding box center [621, 40] width 9 height 22
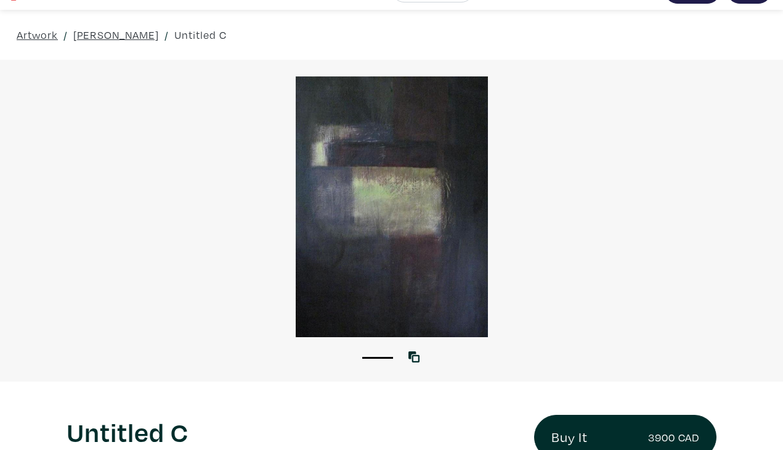
scroll to position [16, 0]
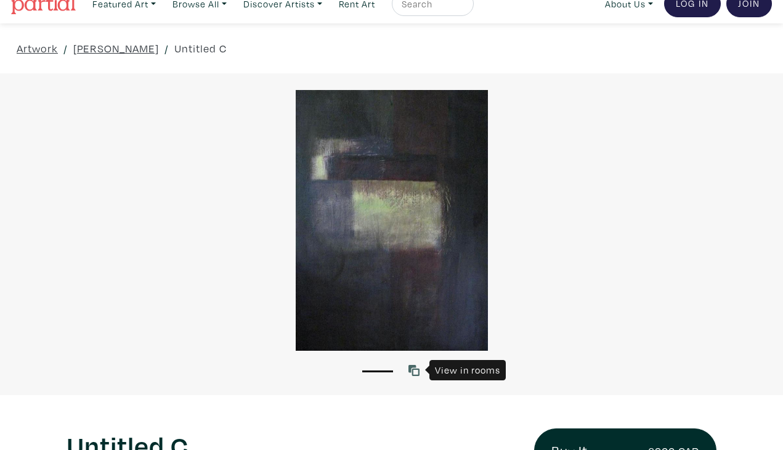
click at [413, 368] on icon at bounding box center [413, 370] width 11 height 11
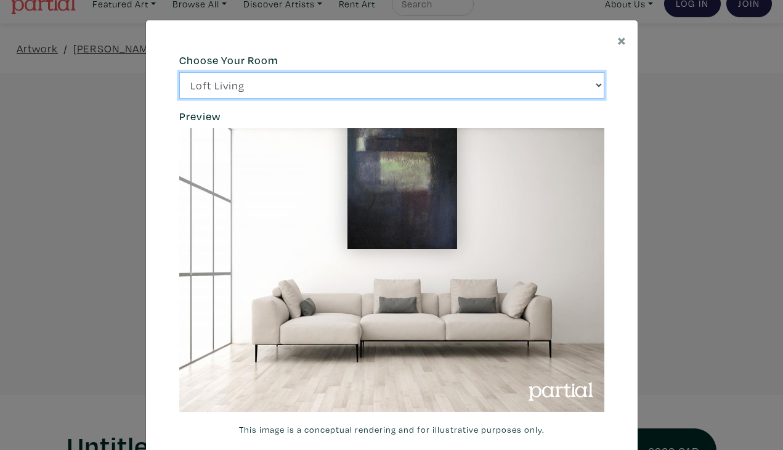
select select "/thumb/phpThumb.php?src=https%3A%2F%2Flabs.partial.gallery%2Fprojects%2Frenderi…"
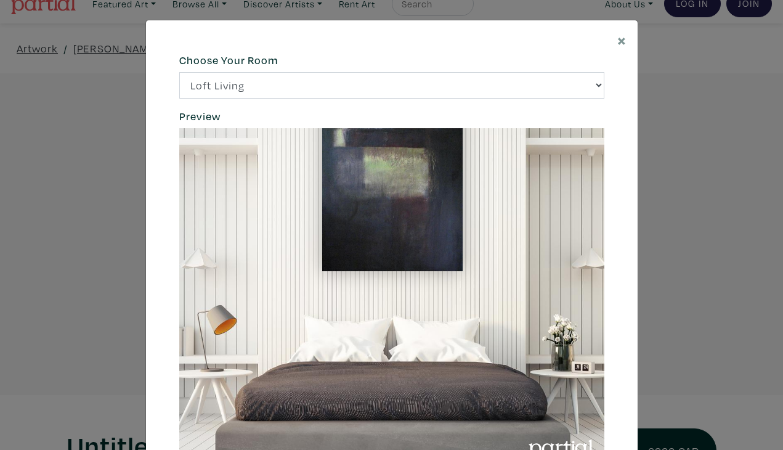
click at [59, 185] on div "× 664c6a6d6e3476504e6b79362f4172494552756f69424f306573337867644a4961614a537a457…" at bounding box center [391, 225] width 783 height 450
click at [623, 40] on span "×" at bounding box center [621, 40] width 9 height 22
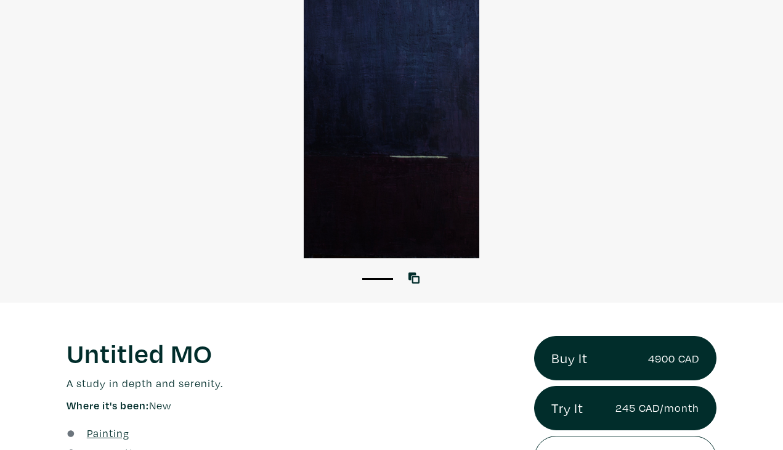
scroll to position [108, 0]
click at [411, 273] on icon at bounding box center [413, 277] width 11 height 11
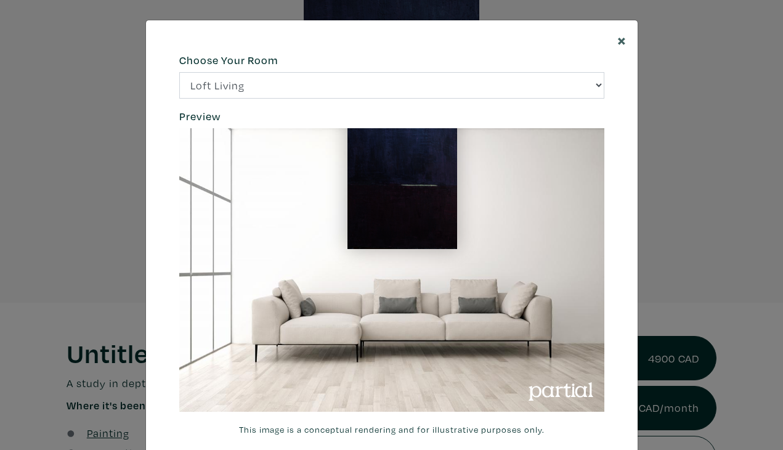
click at [619, 42] on span "×" at bounding box center [621, 40] width 9 height 22
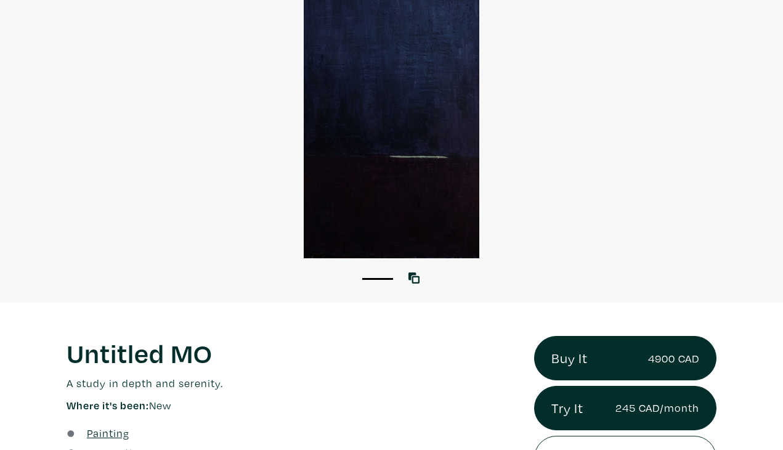
click at [454, 129] on div at bounding box center [391, 128] width 783 height 261
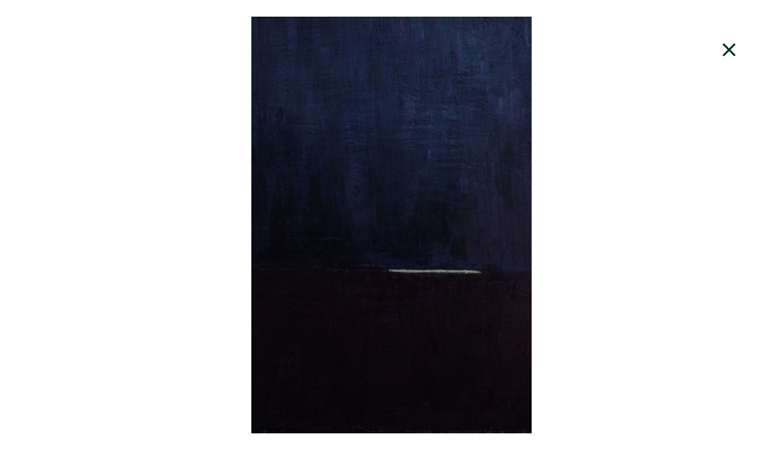
click at [506, 219] on div at bounding box center [391, 225] width 783 height 416
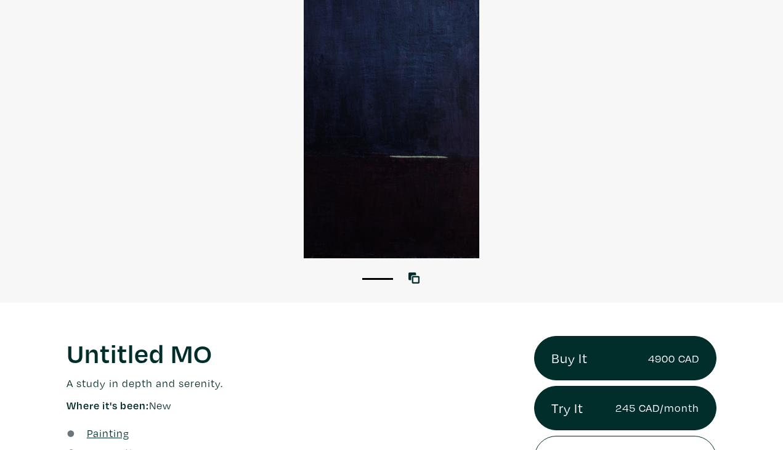
click at [444, 193] on div at bounding box center [391, 128] width 783 height 261
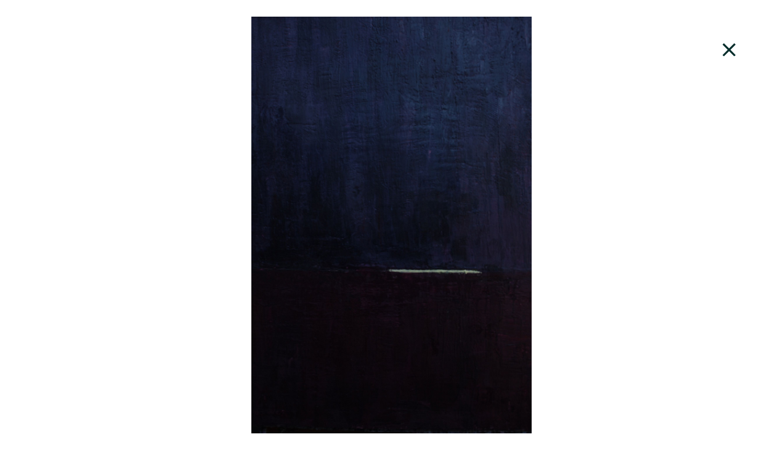
click at [410, 197] on div at bounding box center [391, 225] width 783 height 416
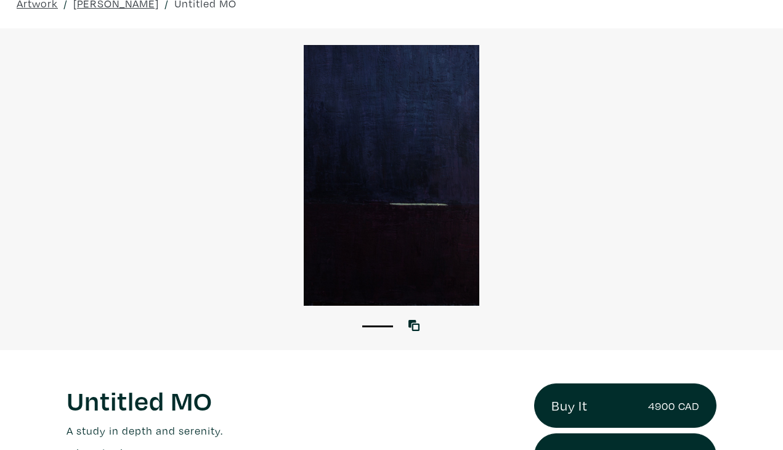
scroll to position [62, 0]
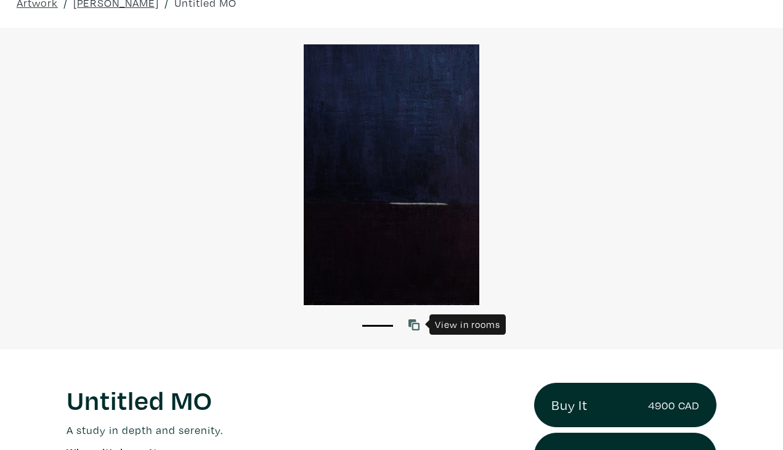
click at [412, 322] on icon at bounding box center [413, 324] width 11 height 11
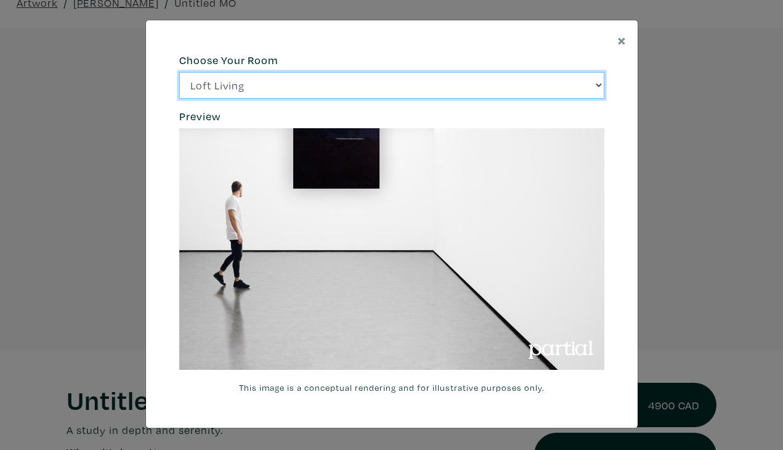
select select "/thumb/phpThumb.php?src=https%3A%2F%2Flabs.partial.gallery%2Fprojects%2Frenderi…"
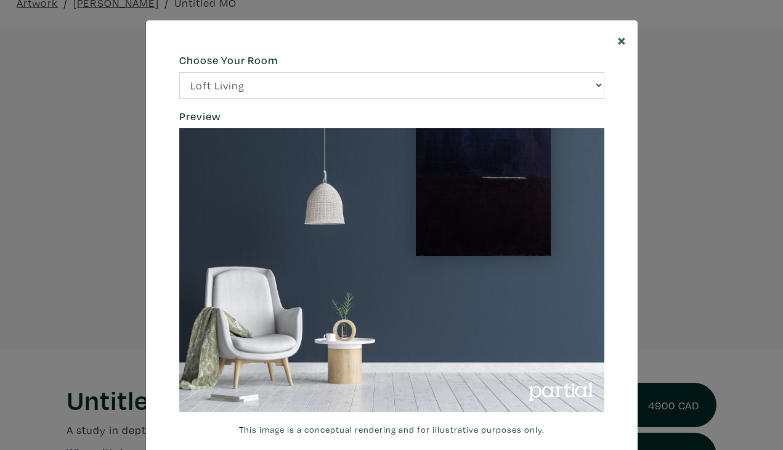
click at [617, 42] on span "×" at bounding box center [621, 40] width 9 height 22
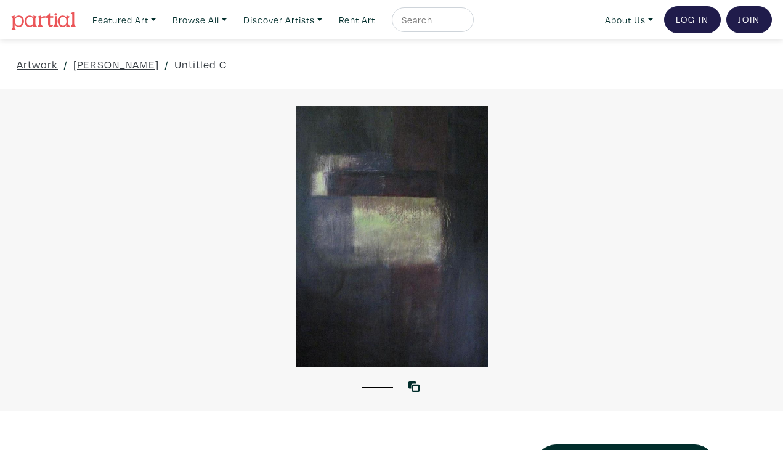
click at [406, 217] on div at bounding box center [391, 236] width 783 height 261
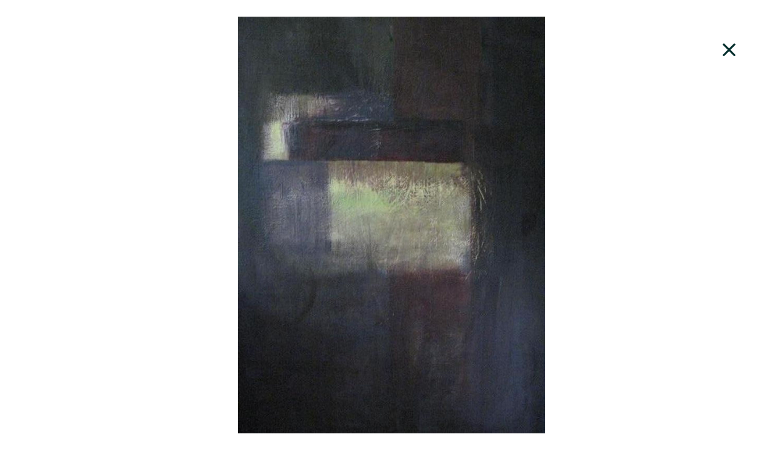
click at [406, 217] on div at bounding box center [391, 225] width 783 height 416
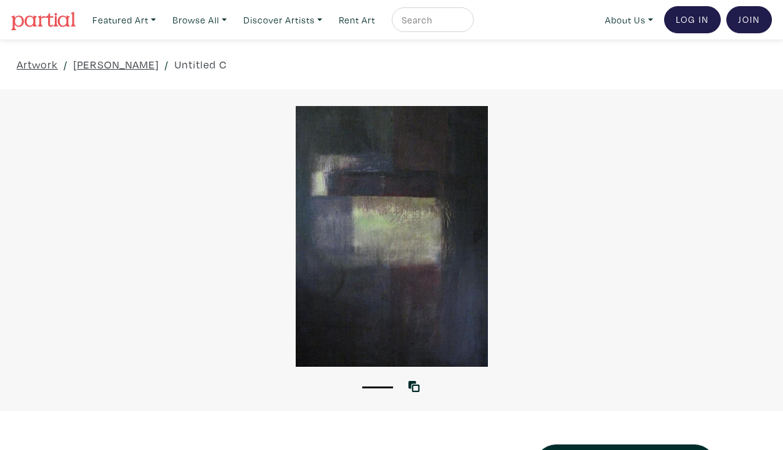
click at [406, 217] on div at bounding box center [391, 236] width 783 height 261
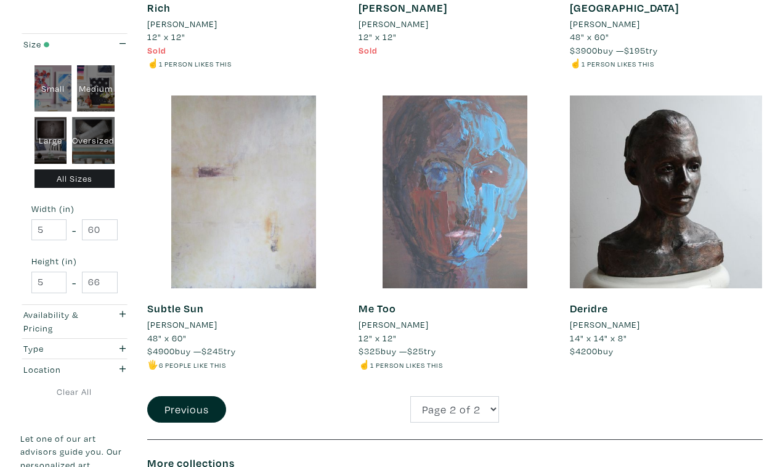
scroll to position [1069, 0]
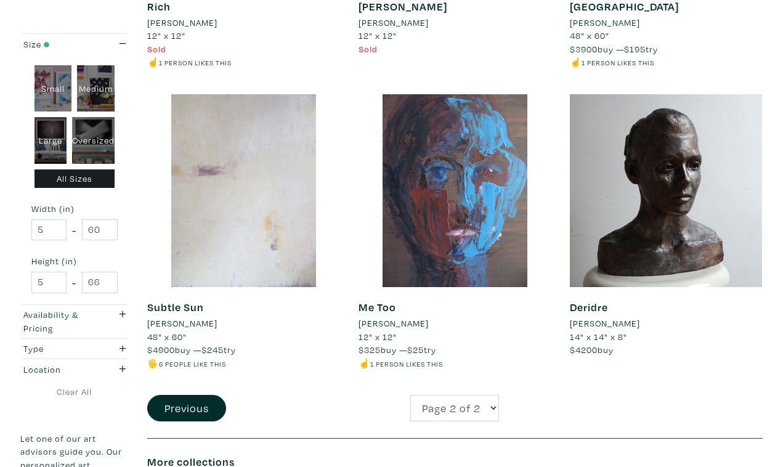
click at [259, 194] on div at bounding box center [243, 190] width 193 height 193
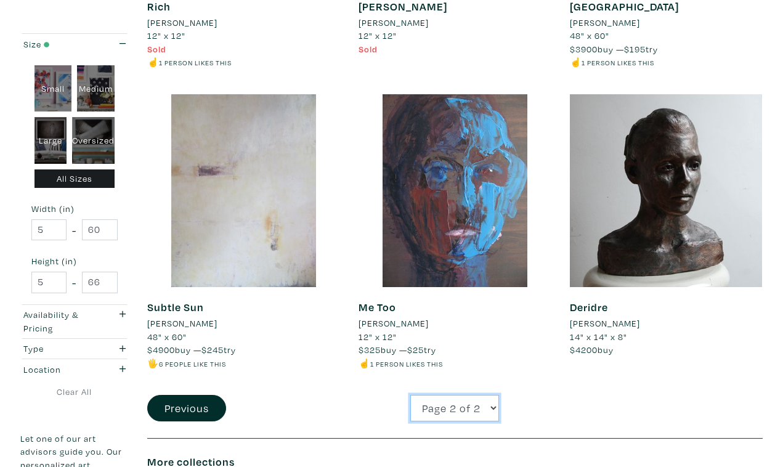
select select "1"
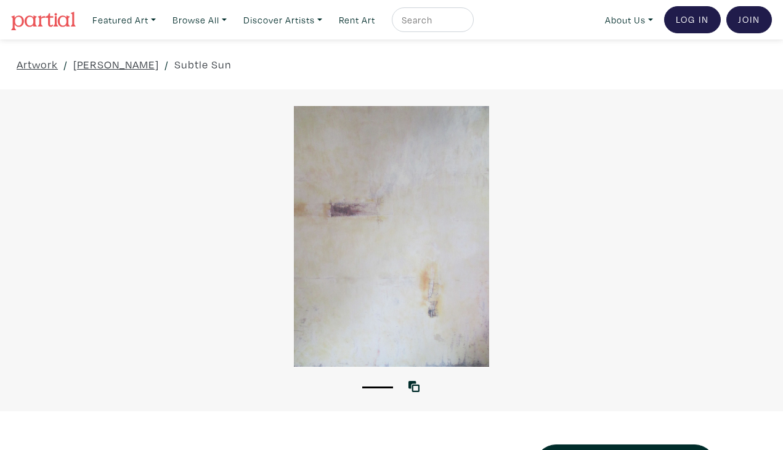
click at [395, 211] on div at bounding box center [391, 236] width 783 height 261
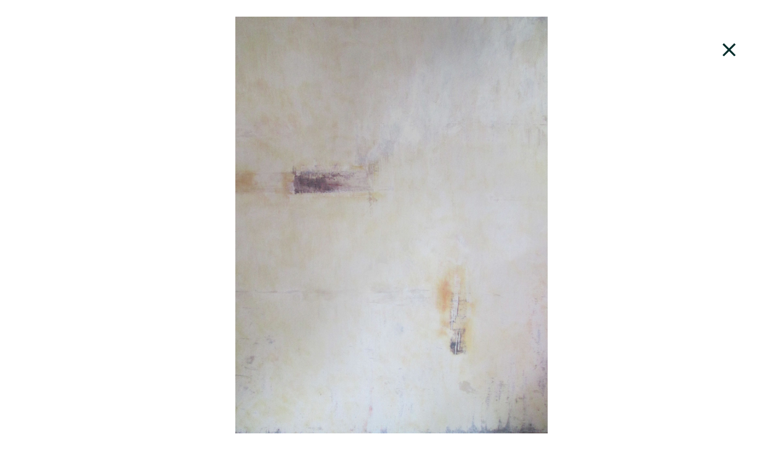
scroll to position [42, 0]
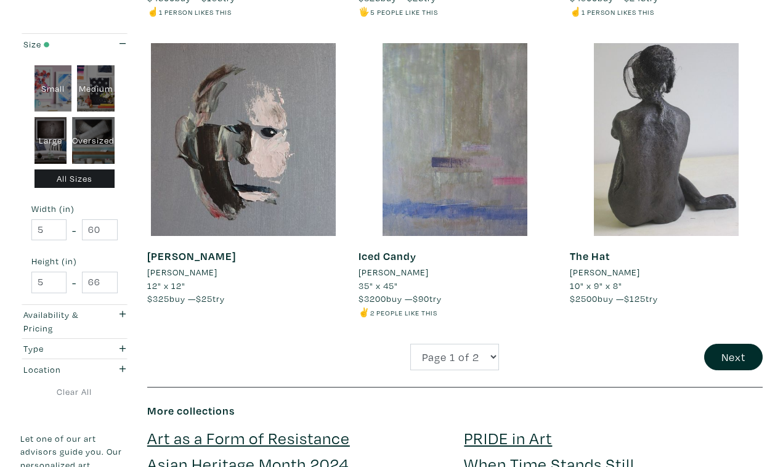
scroll to position [2303, 0]
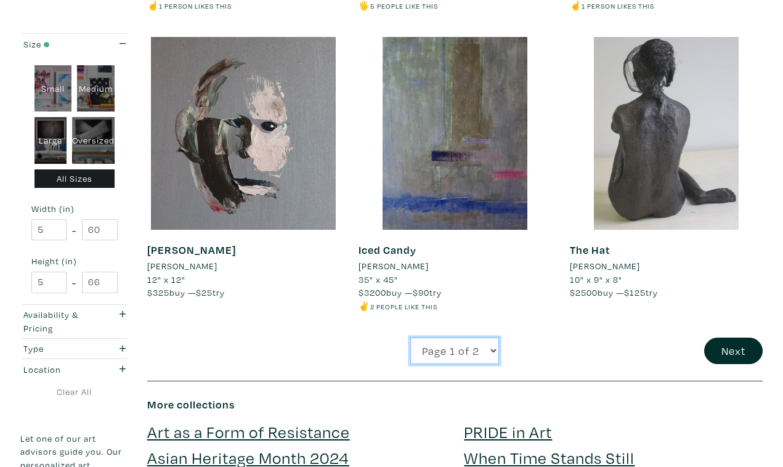
select select "2"
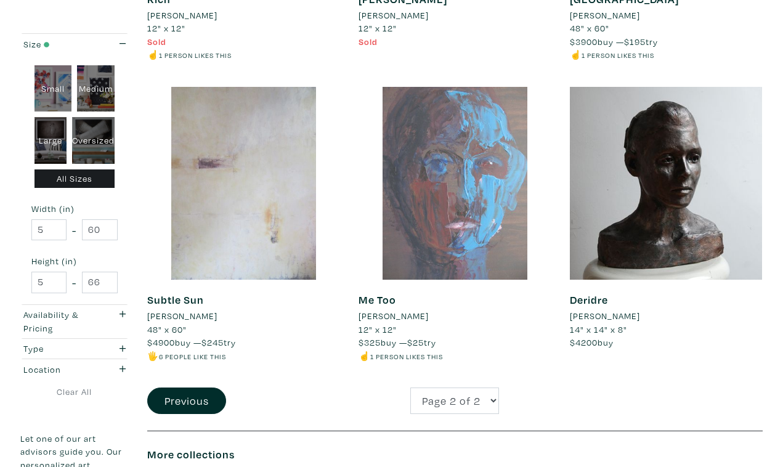
scroll to position [1077, 0]
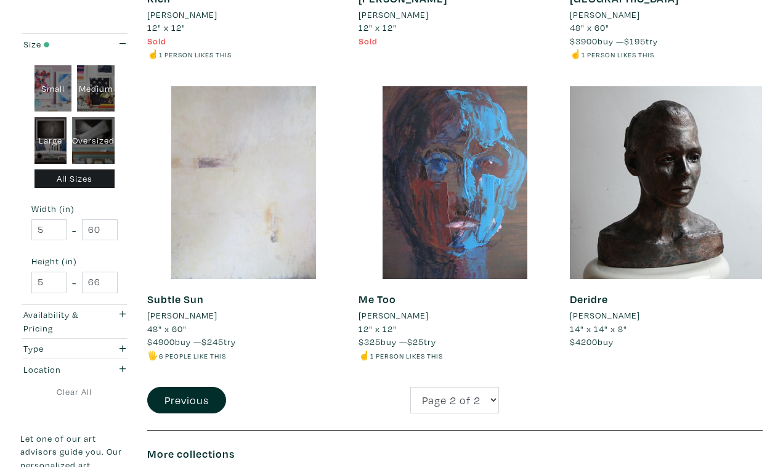
click at [242, 201] on div at bounding box center [243, 182] width 193 height 193
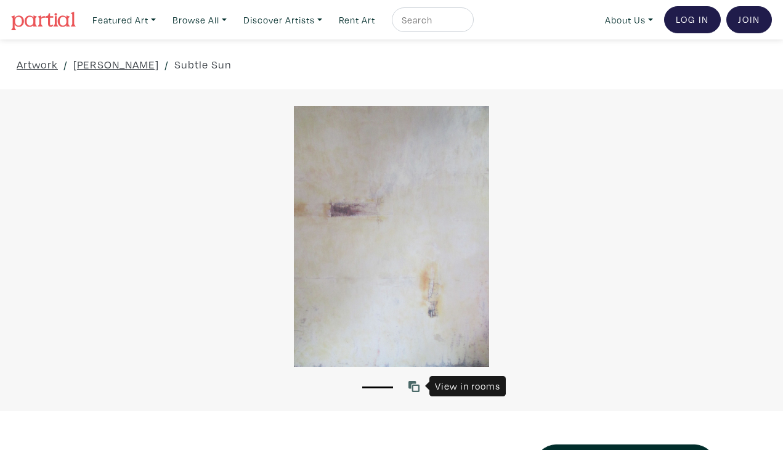
click at [412, 387] on icon at bounding box center [413, 386] width 11 height 11
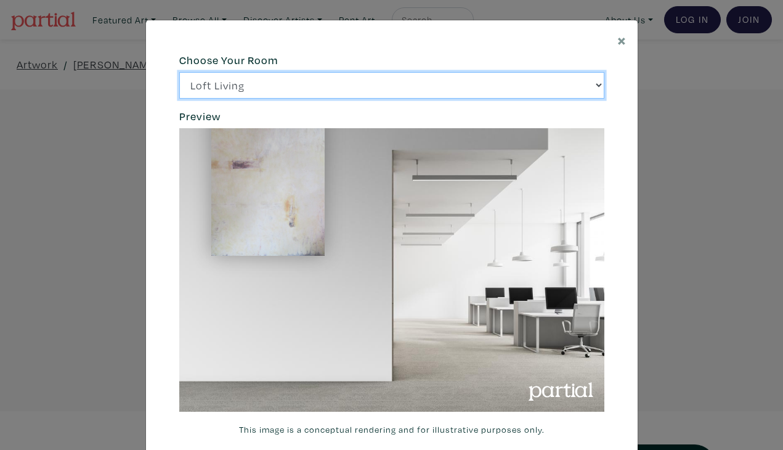
select select "/thumb/phpThumb.php?src=https%3A%2F%2Flabs.partial.gallery%2Fprojects%2Frenderi…"
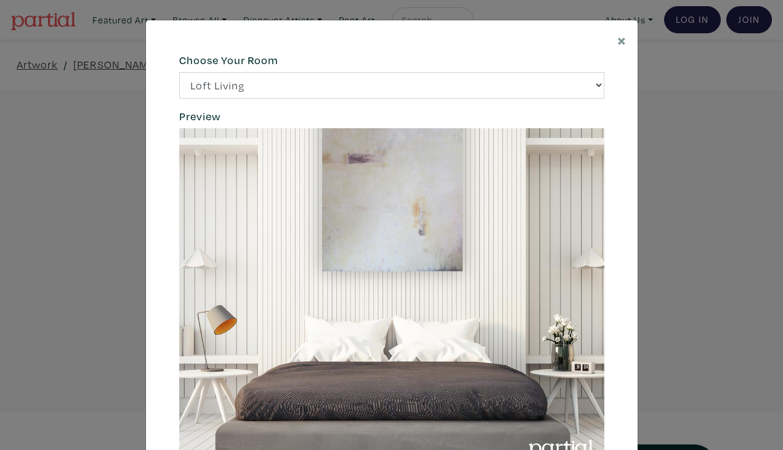
click at [43, 310] on div "× 664c6a6d6e3476504e6b79362f4172494552756f69424f306573337867644a4961614a537a457…" at bounding box center [391, 225] width 783 height 450
click at [621, 41] on span "×" at bounding box center [621, 40] width 9 height 22
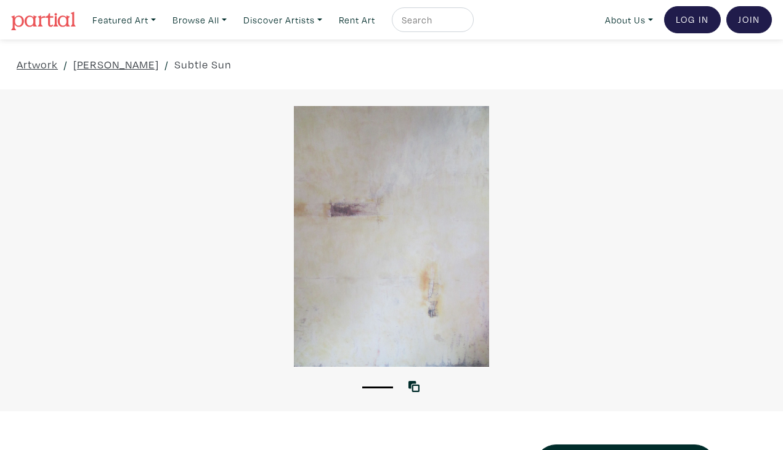
click at [415, 258] on div at bounding box center [391, 236] width 783 height 261
